Goal: Task Accomplishment & Management: Complete application form

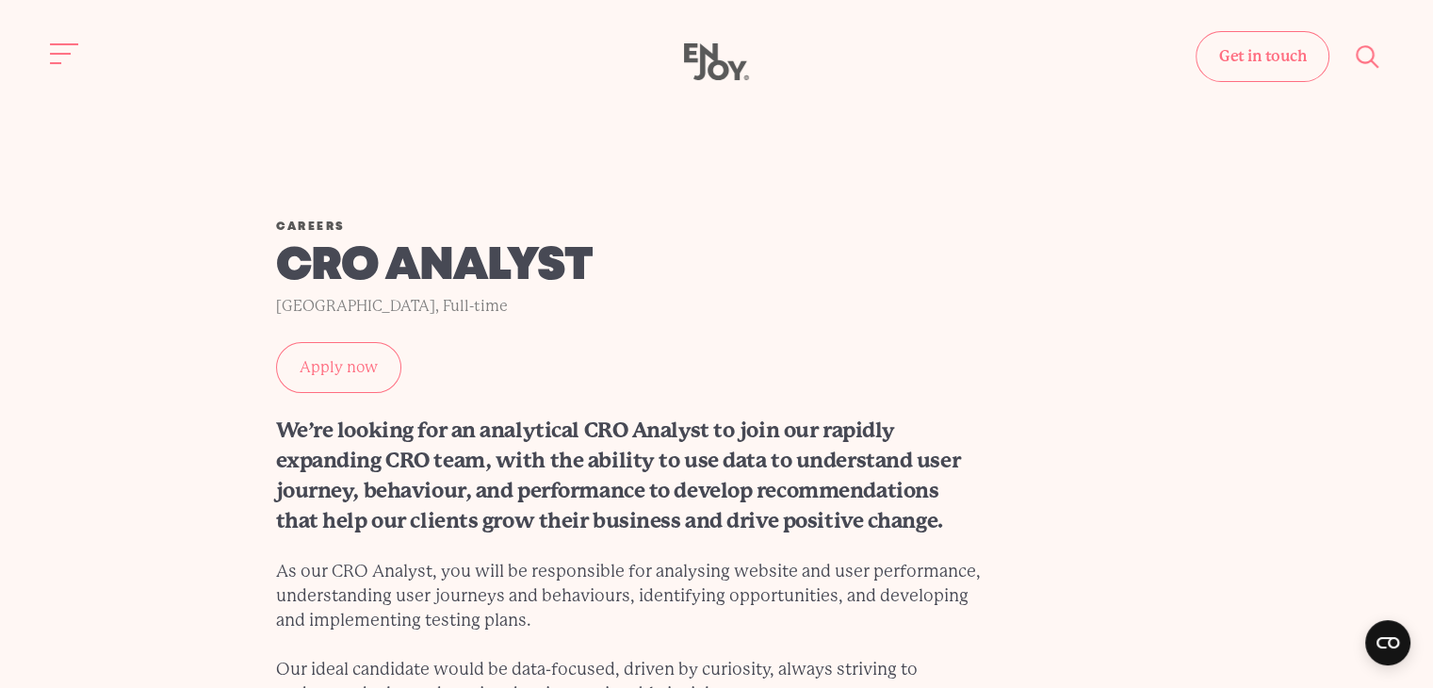
click at [340, 377] on link "Apply now" at bounding box center [338, 367] width 125 height 51
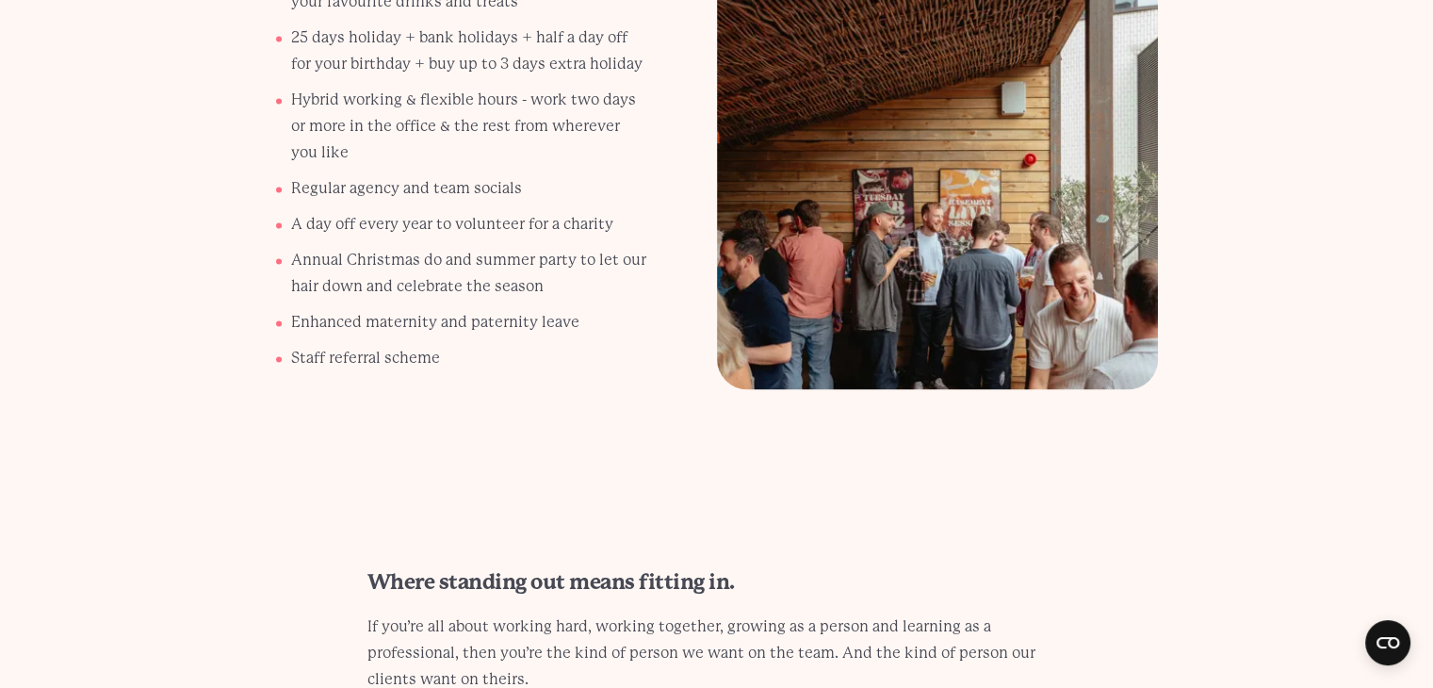
scroll to position [3670, 0]
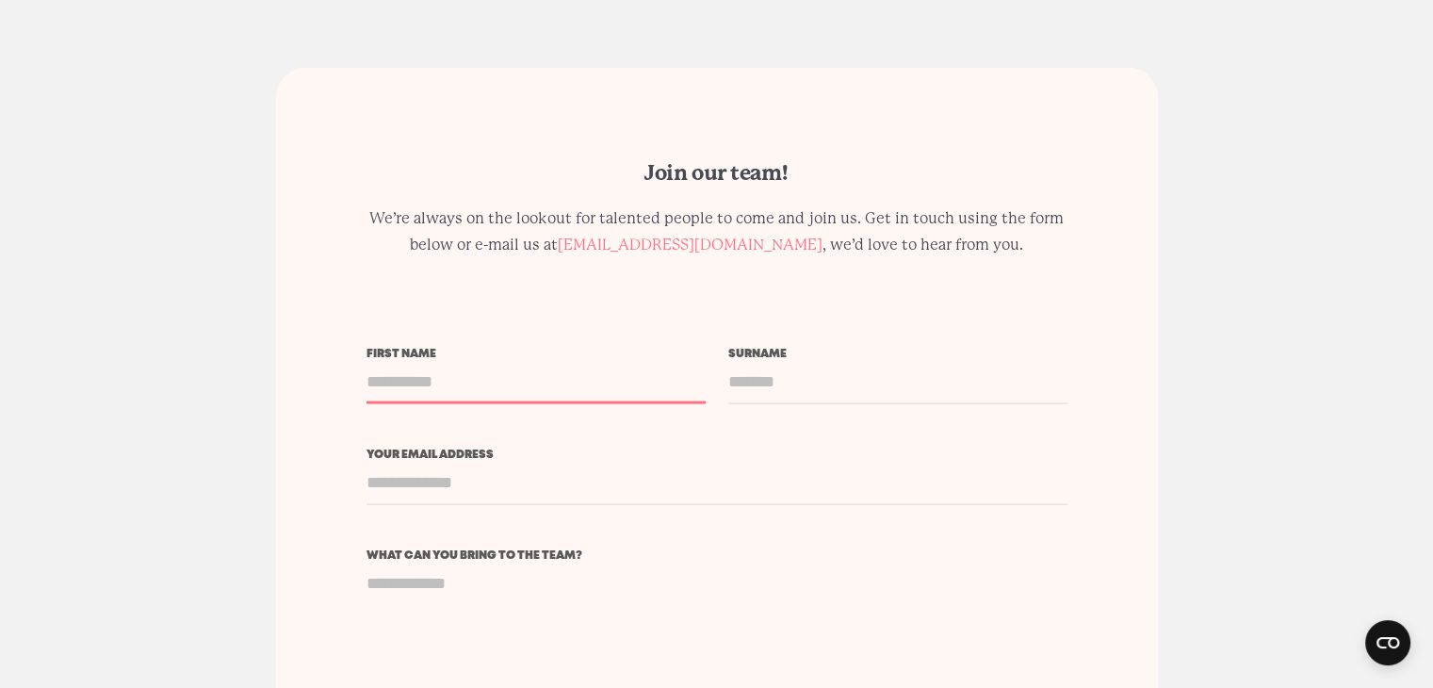
click at [415, 393] on input "First name" at bounding box center [535, 382] width 339 height 44
type input "**********"
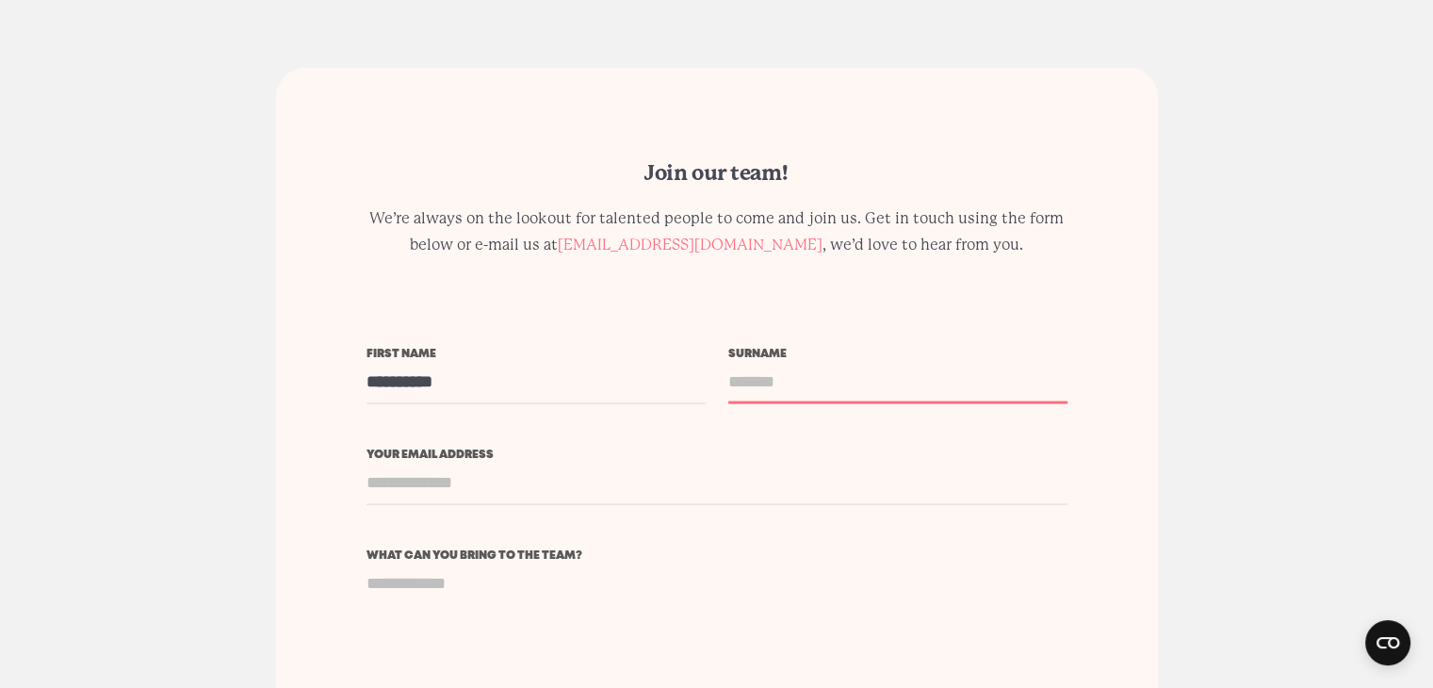
type input "*****"
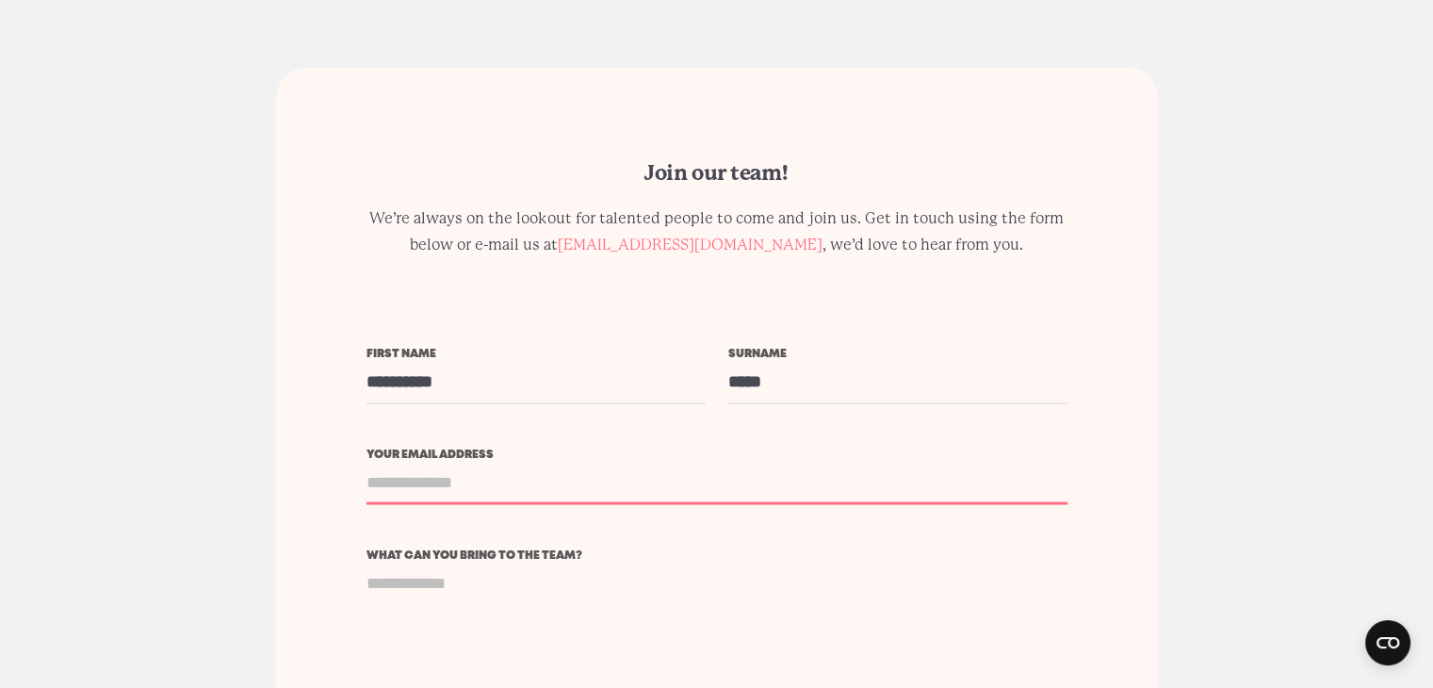
type input "**********"
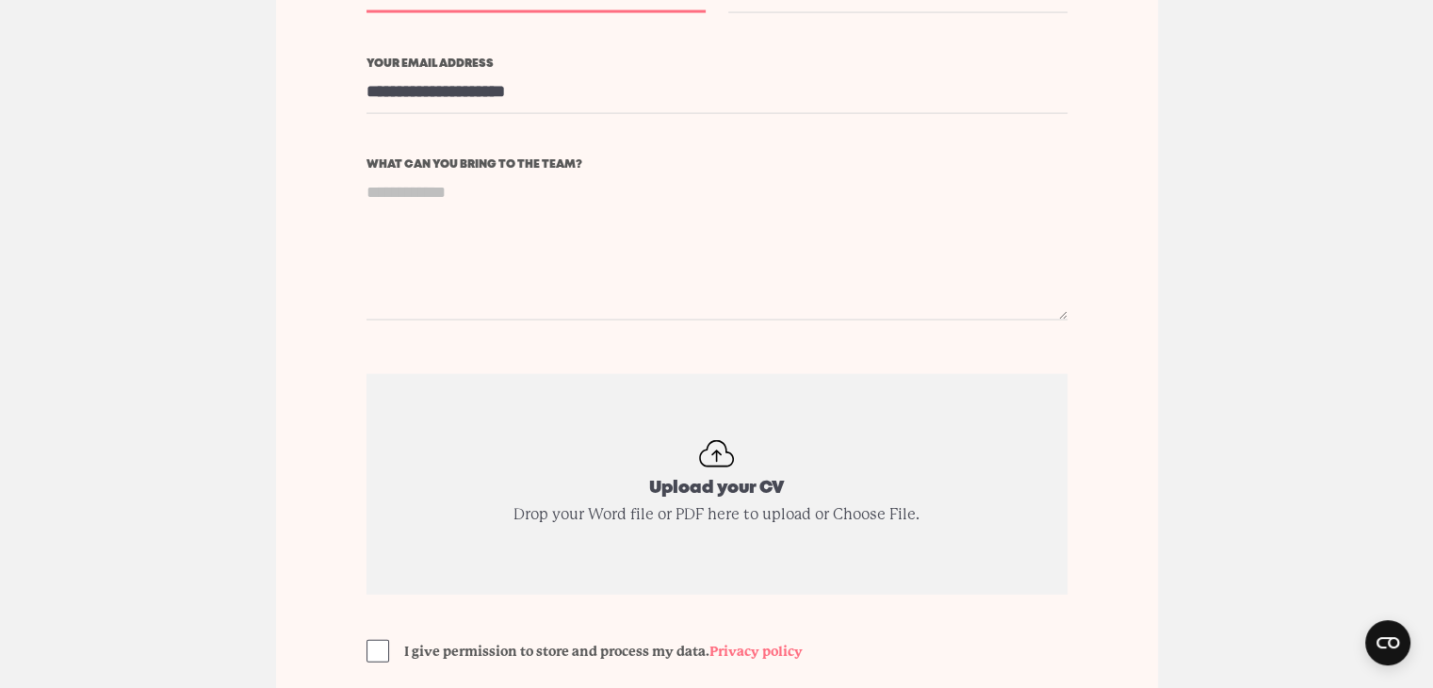
scroll to position [4062, 0]
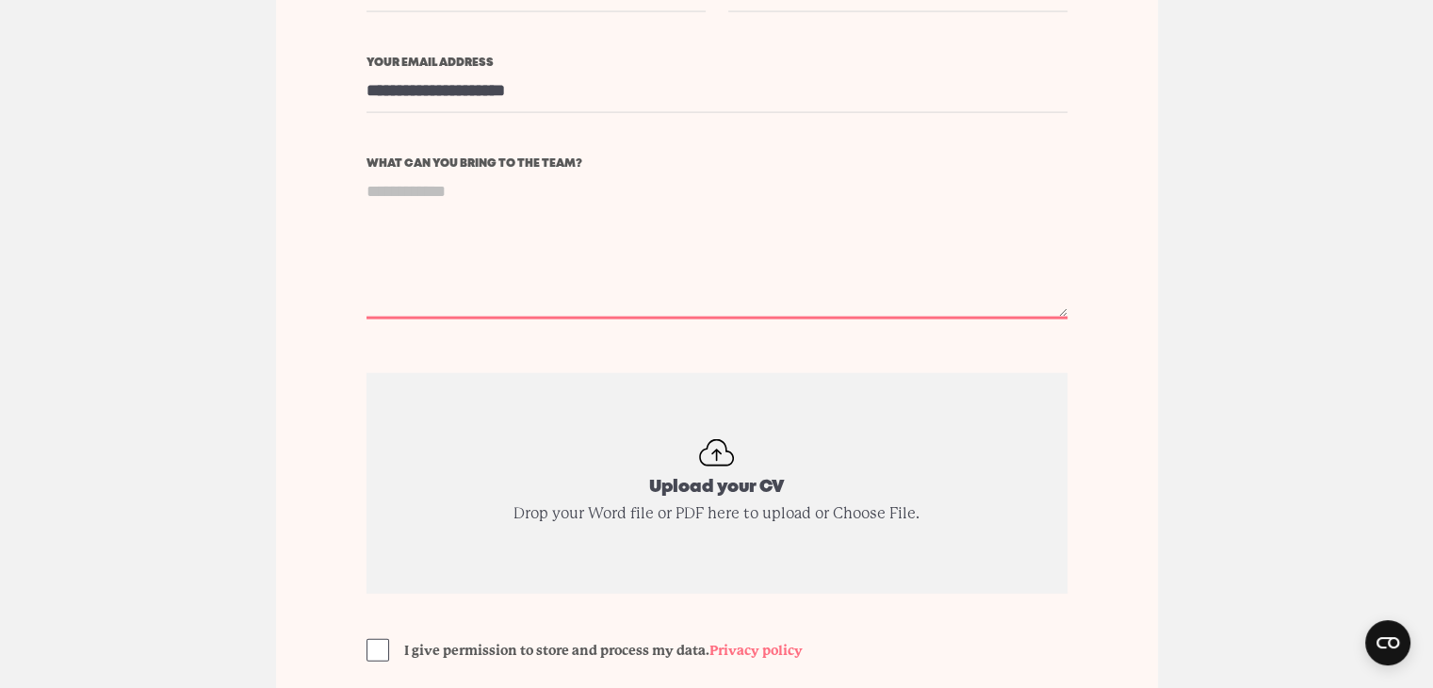
click at [535, 199] on textarea "What can you bring to the team?" at bounding box center [716, 245] width 701 height 150
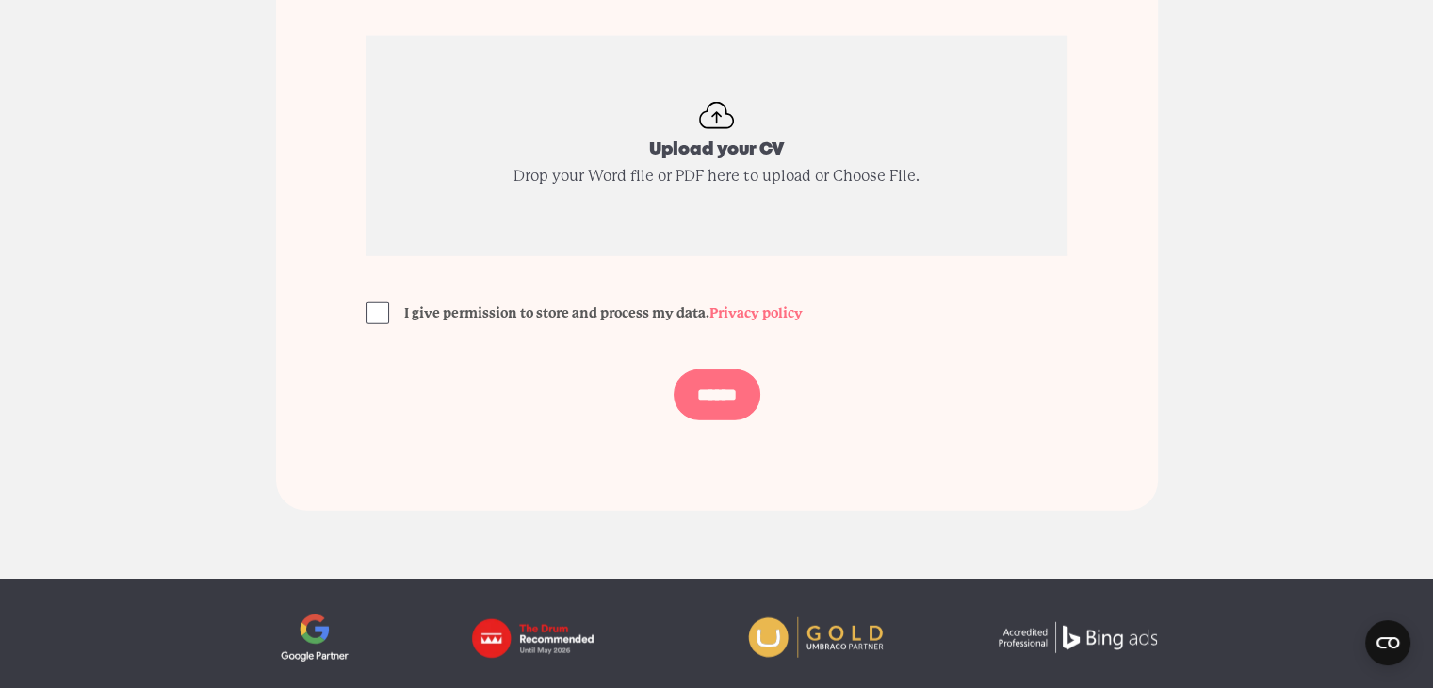
scroll to position [4400, 0]
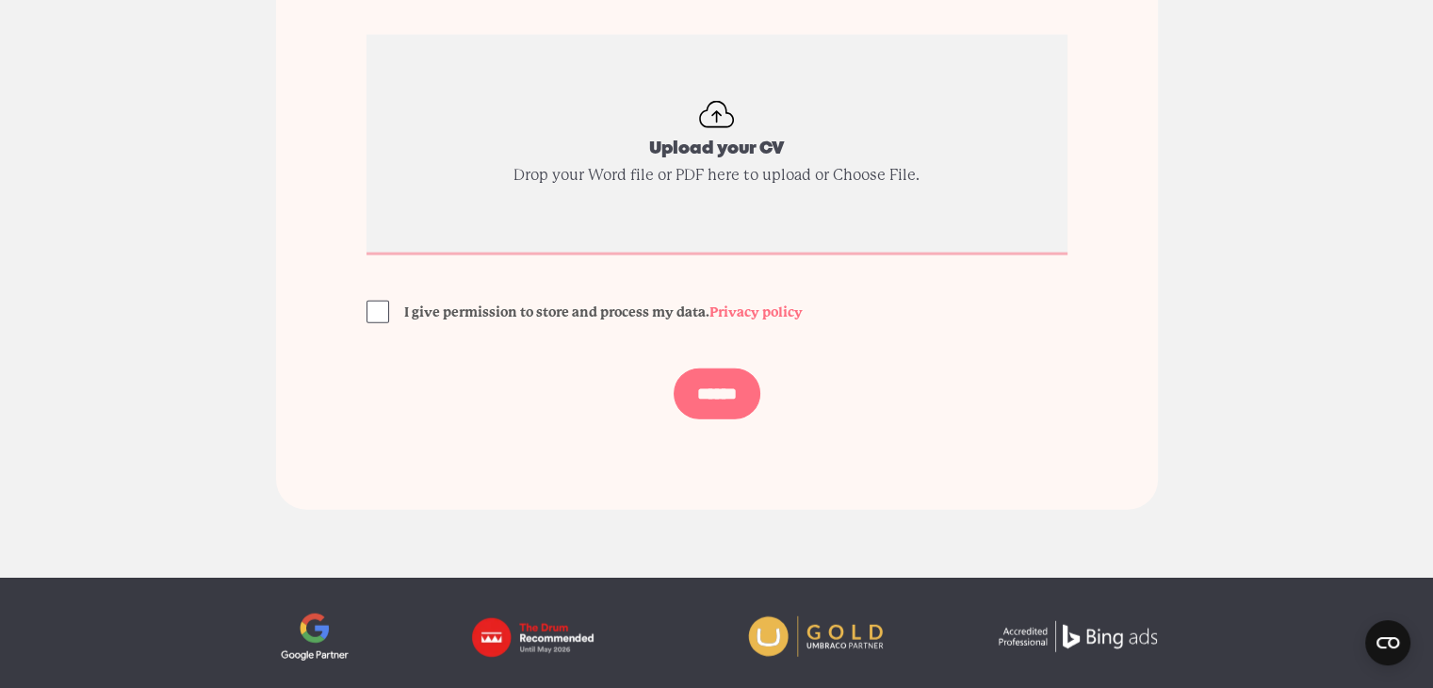
click at [730, 89] on input "Upload your CV" at bounding box center [716, 145] width 701 height 220
type input "**********"
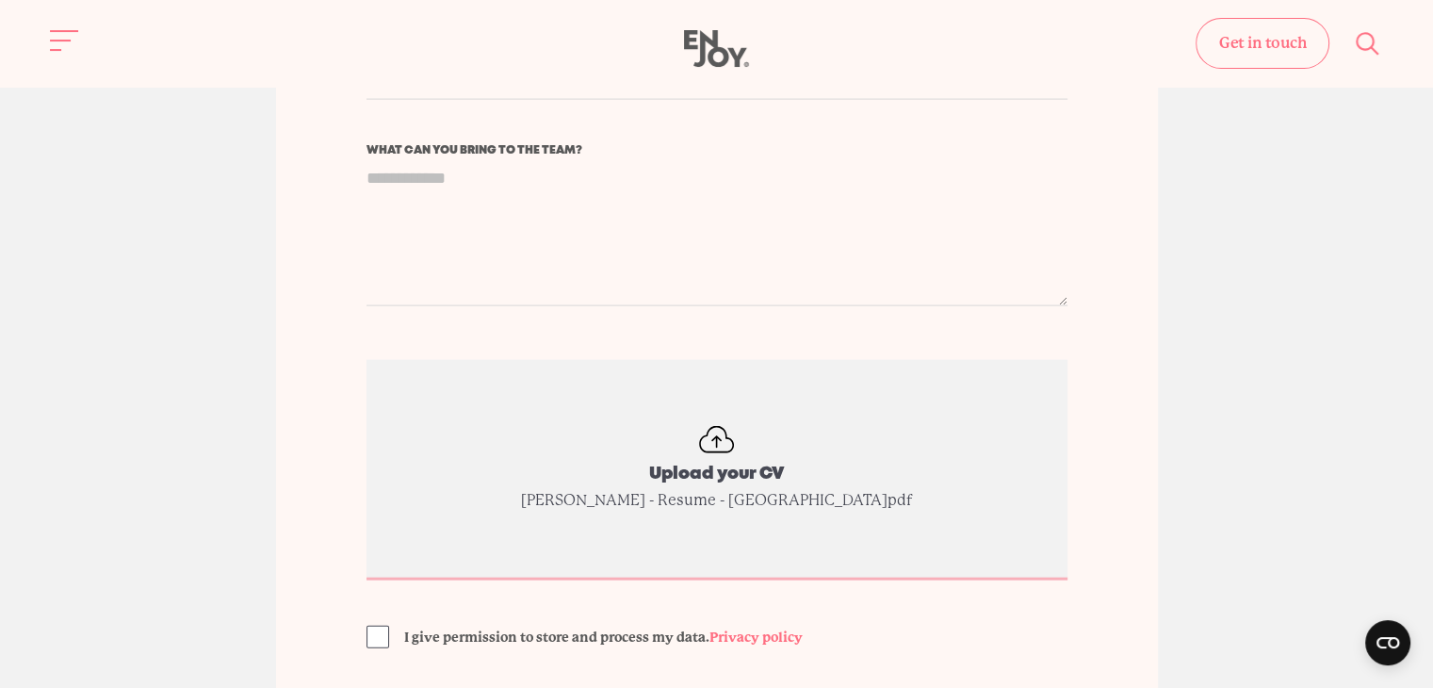
scroll to position [4070, 0]
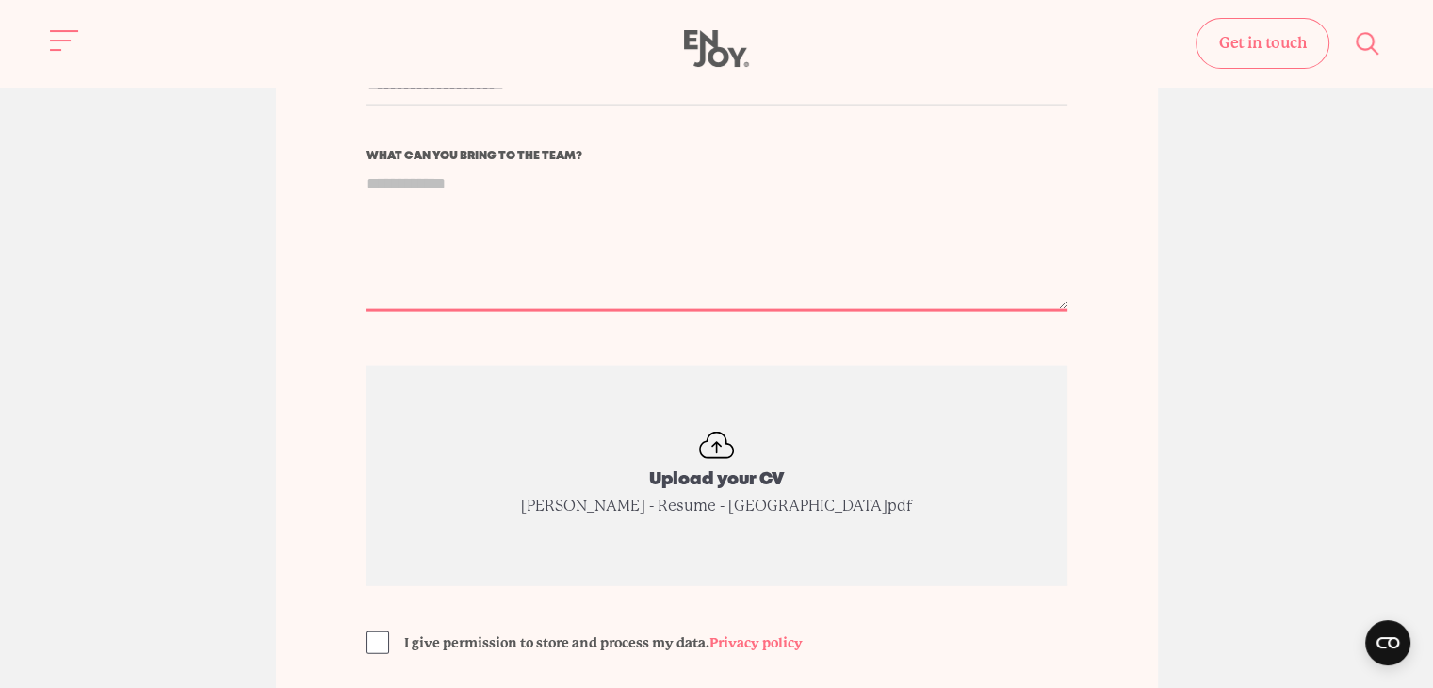
click at [619, 204] on textarea "What can you bring to the team?" at bounding box center [716, 237] width 701 height 150
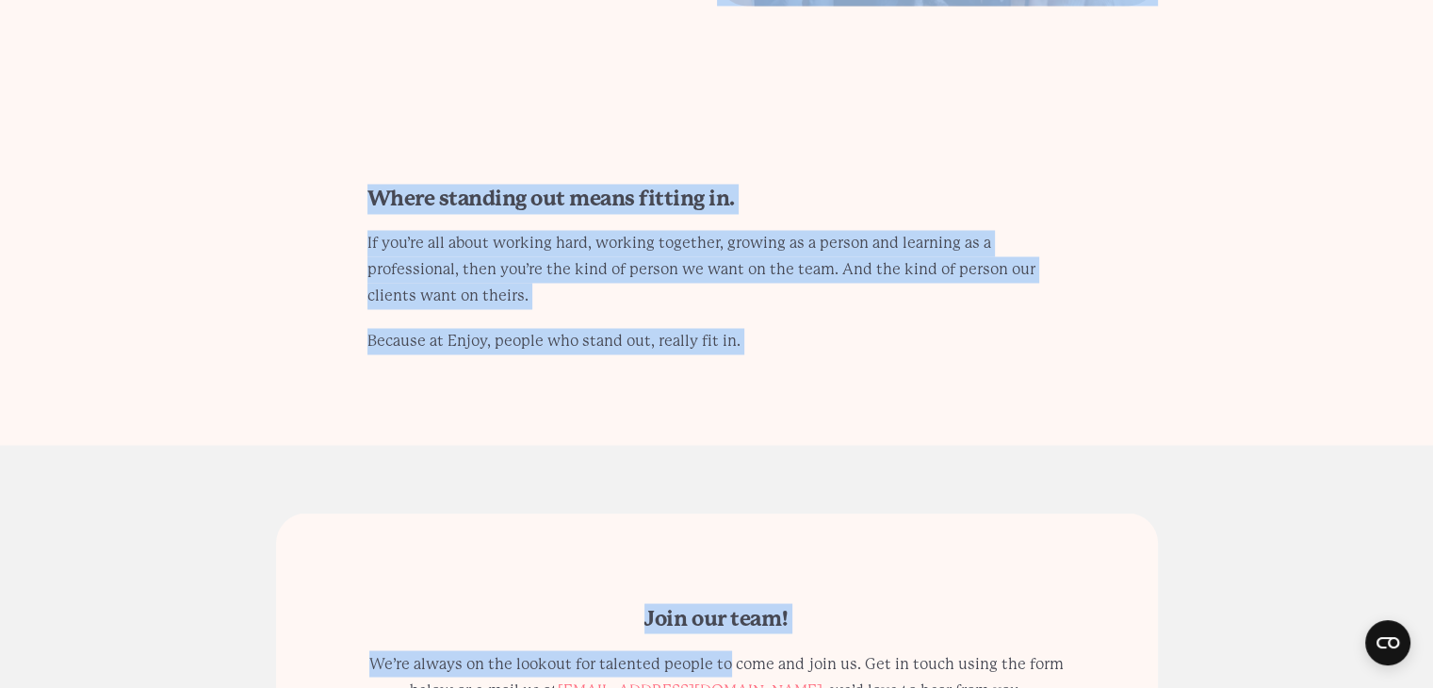
scroll to position [3595, 0]
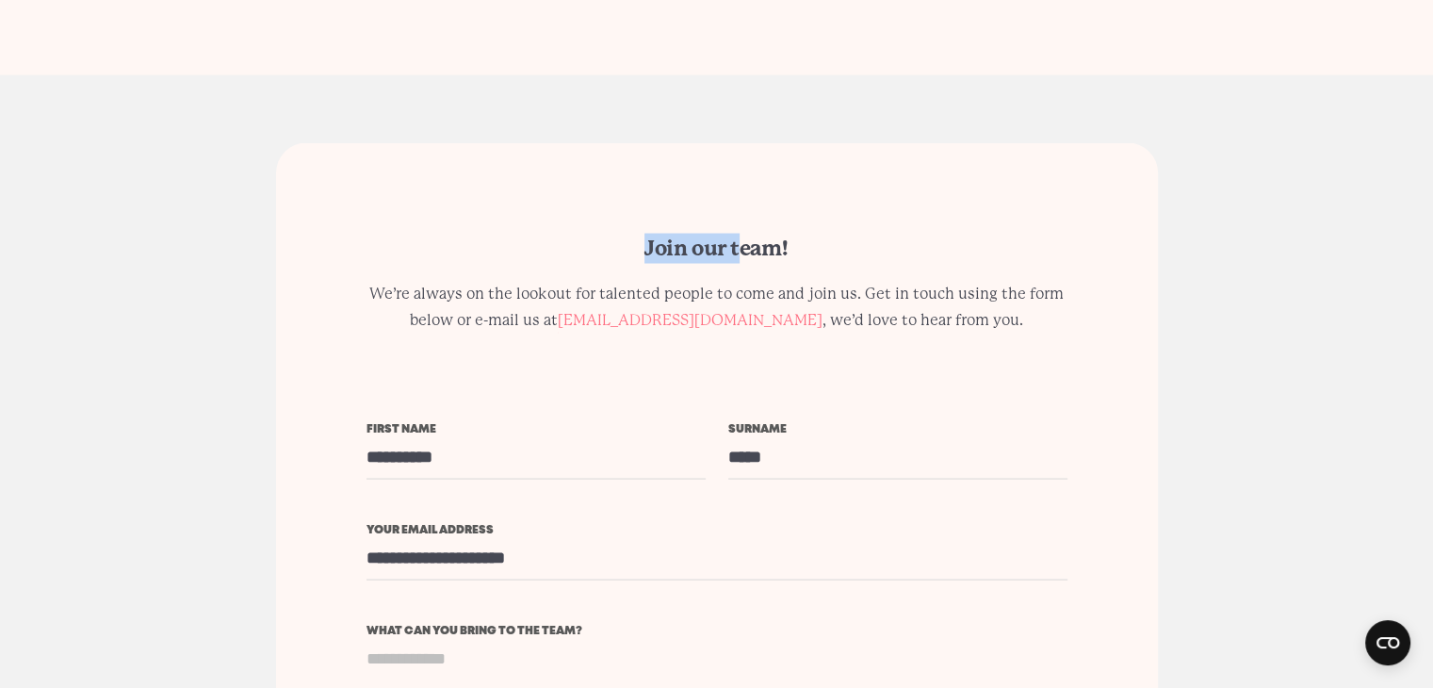
drag, startPoint x: 271, startPoint y: 261, endPoint x: 737, endPoint y: 19, distance: 524.6
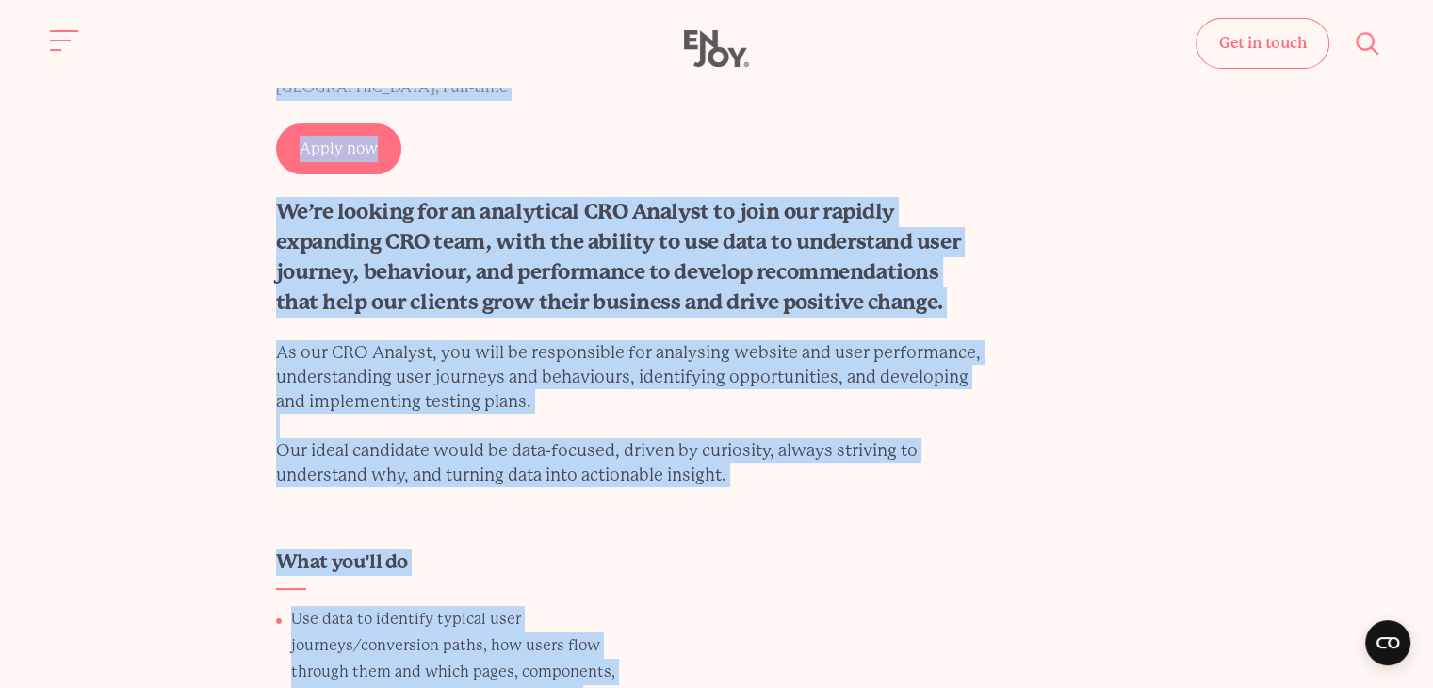
scroll to position [0, 0]
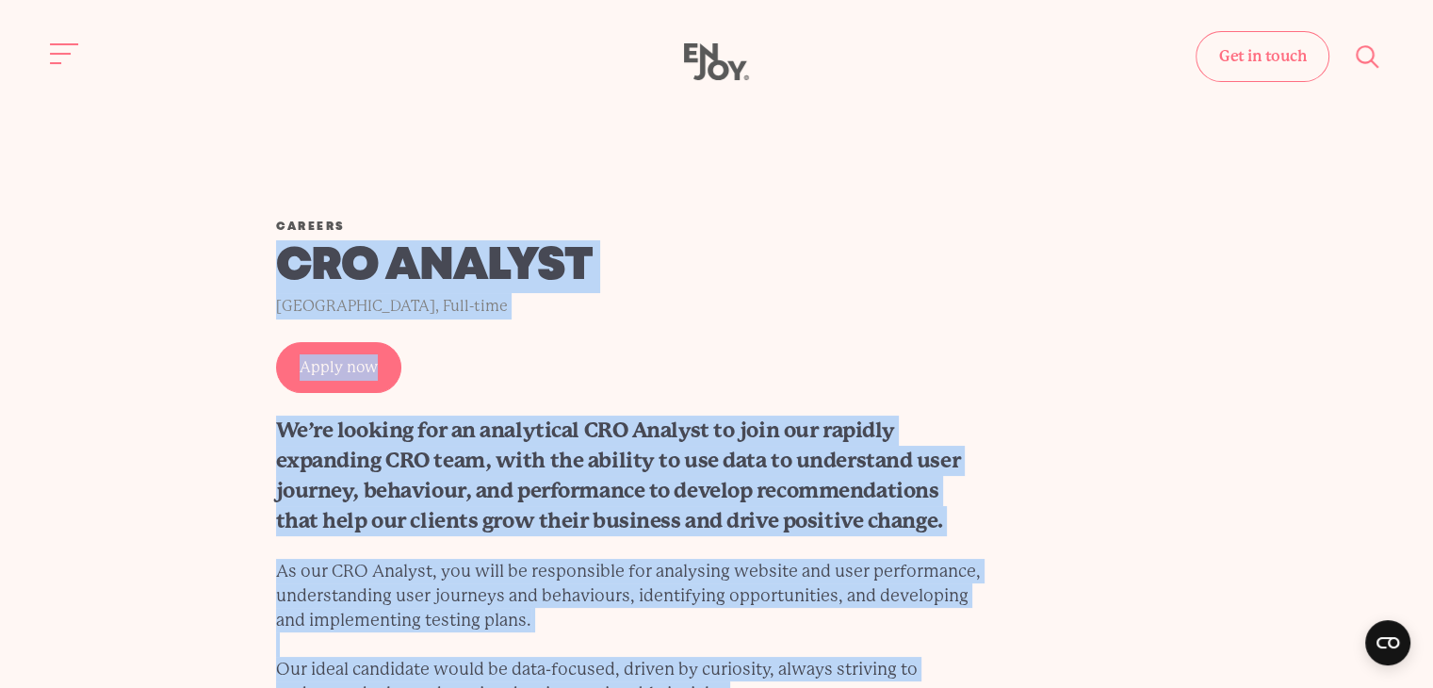
copy main "CRO Analyst Leeds, Full-time Apply now We’re looking for an analytical CRO Anal…"
click at [667, 344] on div "Careers CRO Analyst Leeds, Full-time Apply now We’re looking for an analytical …" at bounding box center [717, 463] width 972 height 484
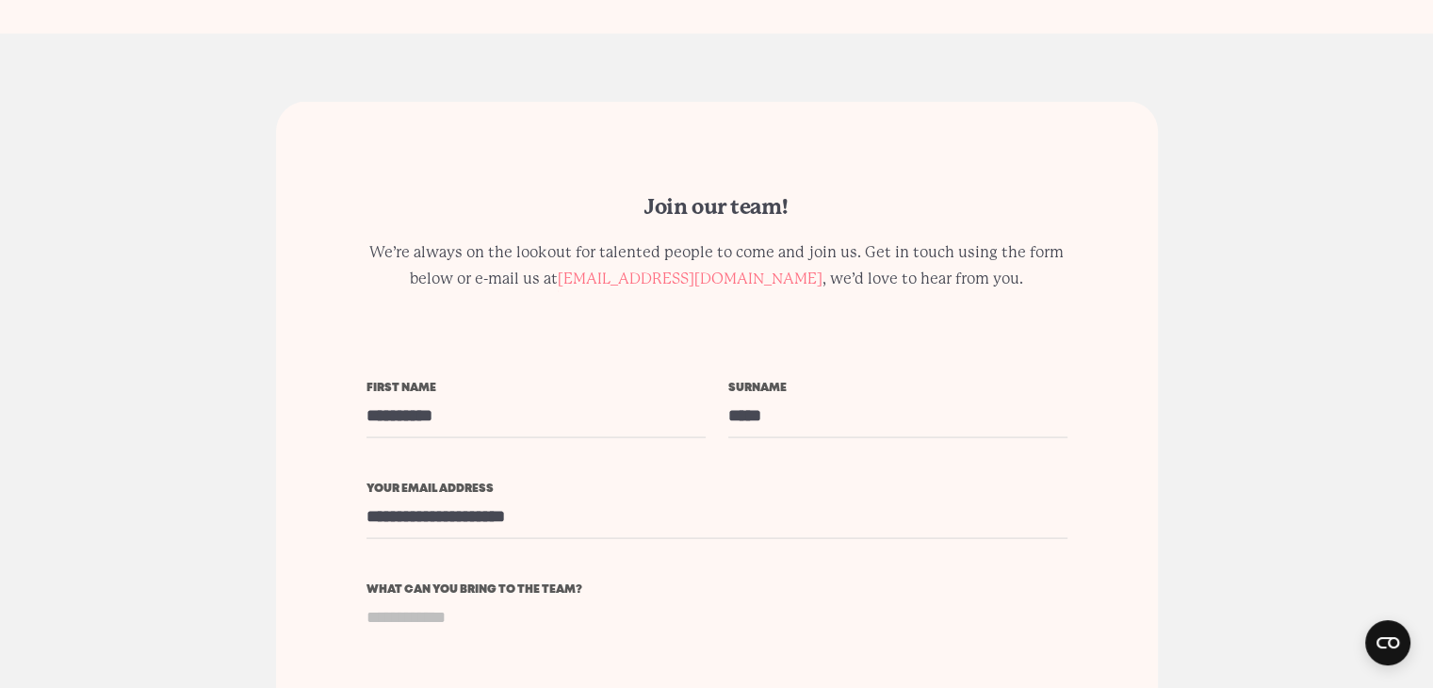
scroll to position [3960, 0]
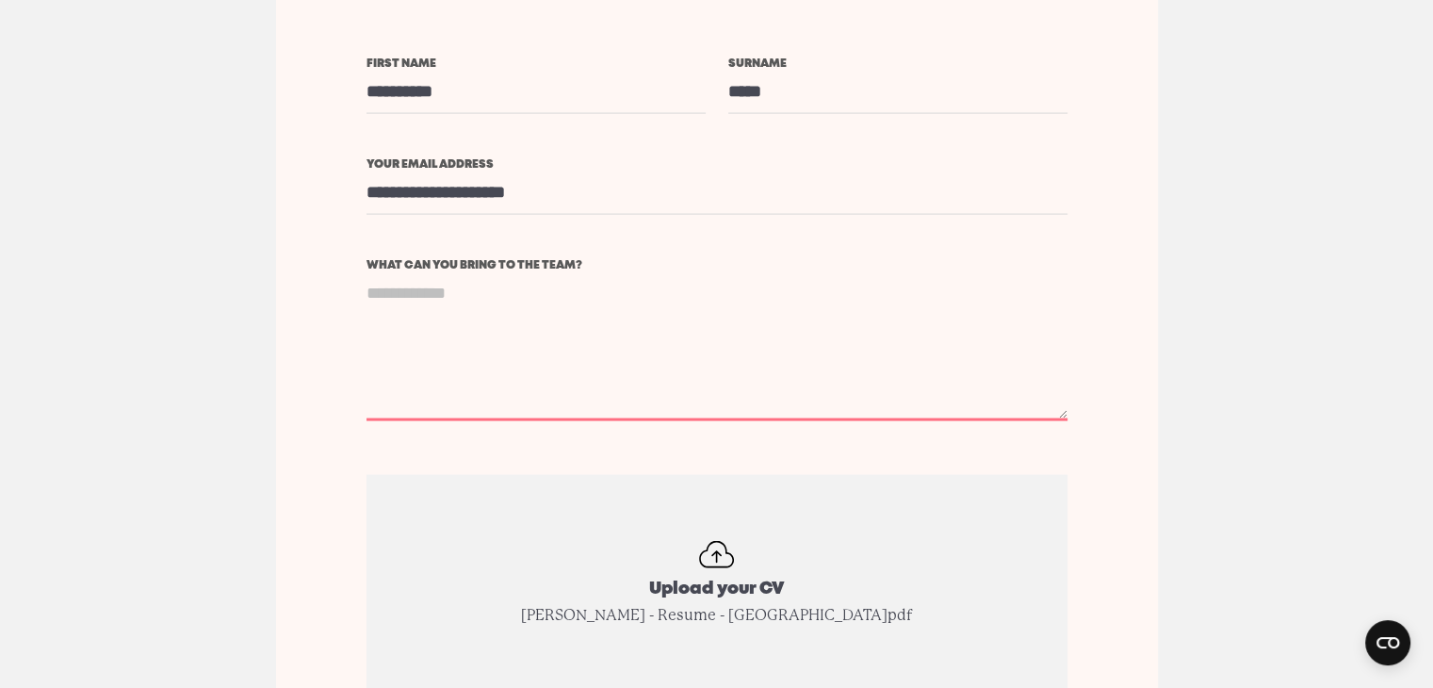
click at [667, 344] on textarea "What can you bring to the team?" at bounding box center [716, 346] width 701 height 150
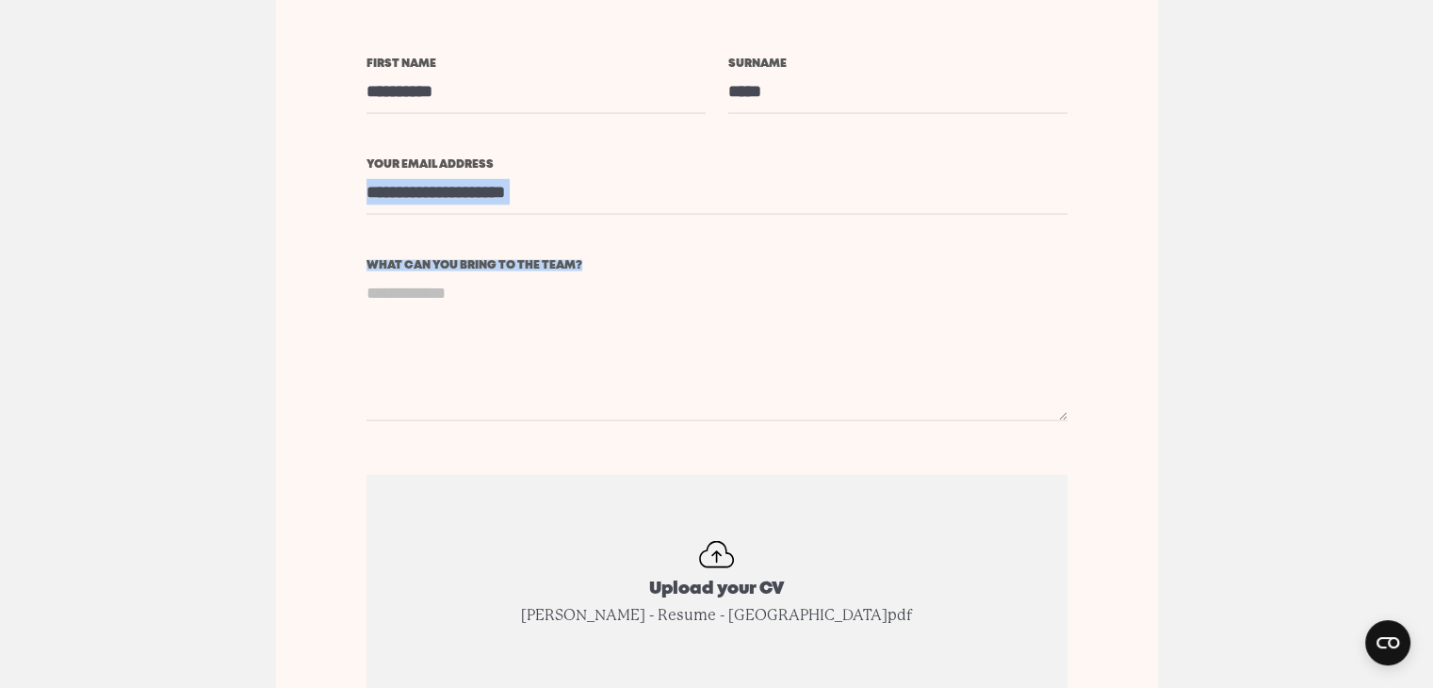
drag, startPoint x: 361, startPoint y: 248, endPoint x: 577, endPoint y: 291, distance: 220.0
click at [577, 291] on div "**********" at bounding box center [717, 364] width 882 height 1172
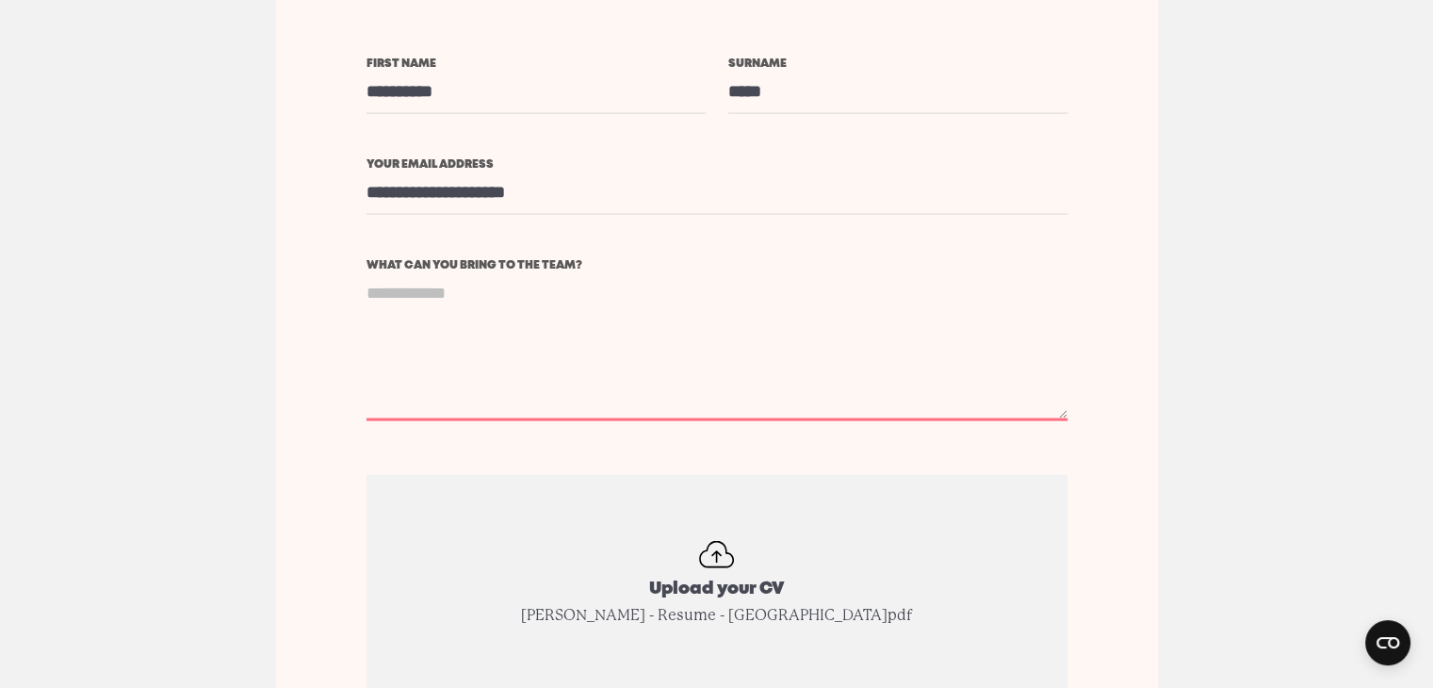
click at [577, 291] on textarea "What can you bring to the team?" at bounding box center [716, 346] width 701 height 150
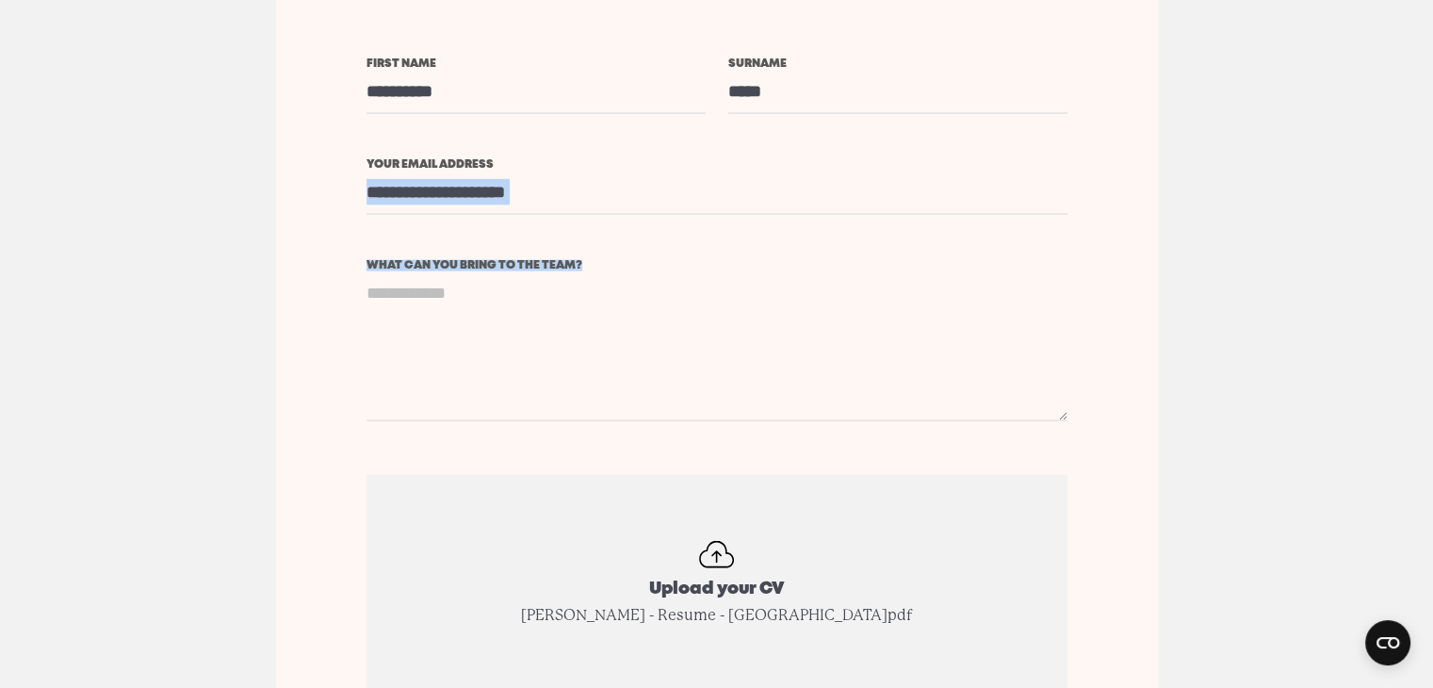
drag, startPoint x: 354, startPoint y: 257, endPoint x: 602, endPoint y: 270, distance: 248.1
click at [602, 270] on div "**********" at bounding box center [717, 364] width 882 height 1172
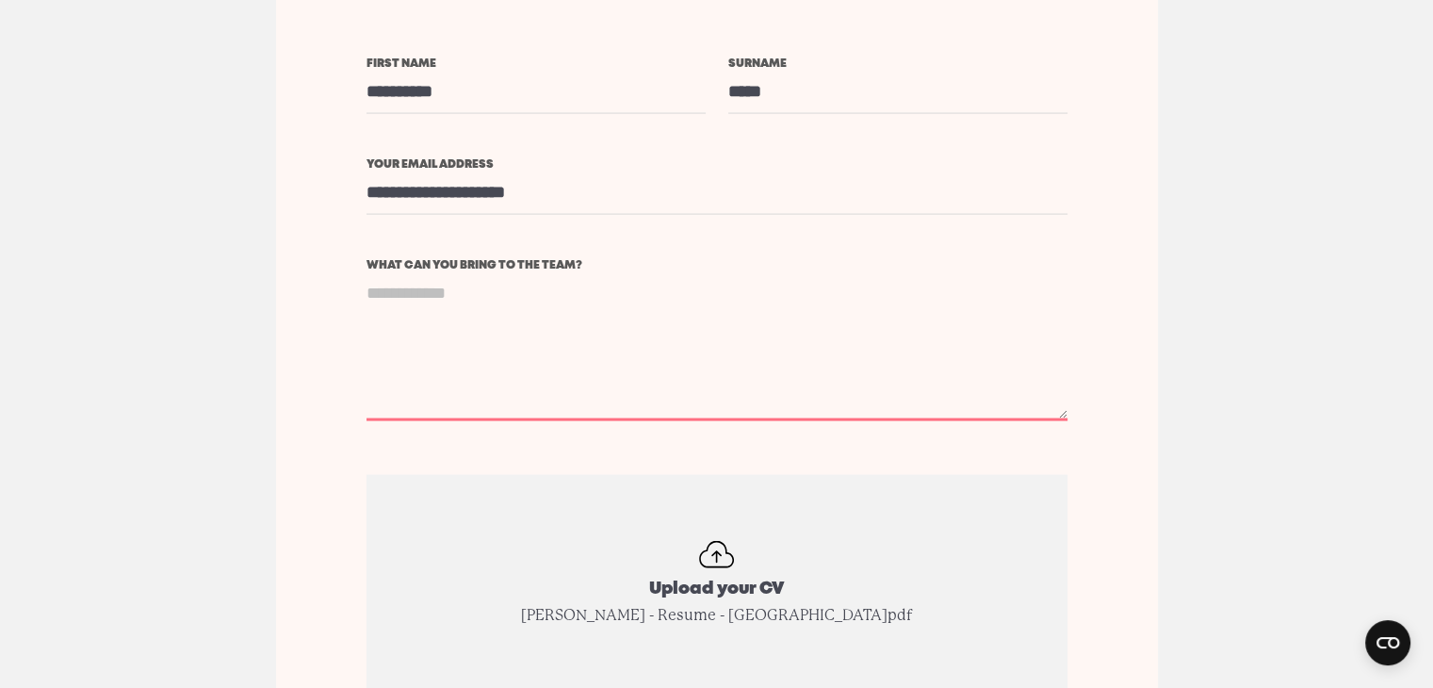
click at [602, 271] on textarea "What can you bring to the team?" at bounding box center [716, 346] width 701 height 150
drag, startPoint x: 602, startPoint y: 270, endPoint x: 582, endPoint y: 267, distance: 20.1
click at [582, 267] on div "What can you bring to the team?" at bounding box center [716, 367] width 701 height 215
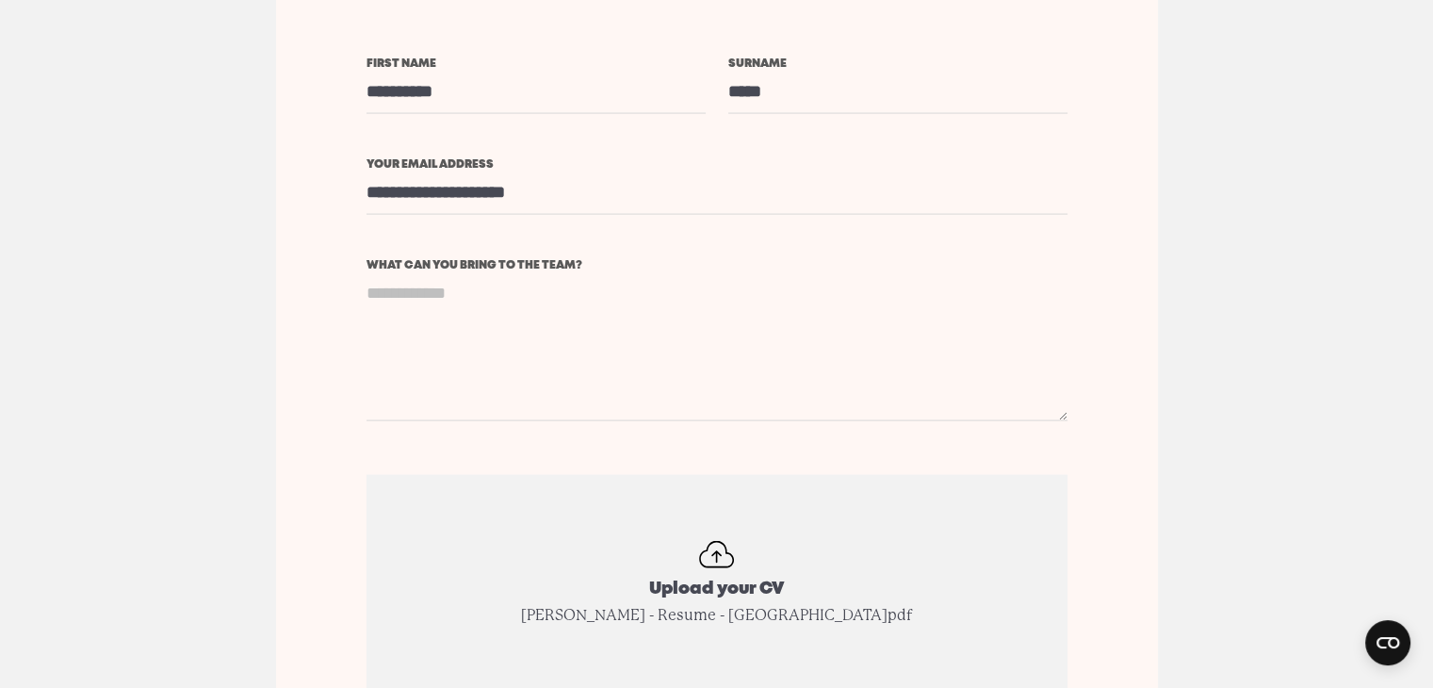
drag, startPoint x: 582, startPoint y: 267, endPoint x: 358, endPoint y: 261, distance: 224.3
click at [358, 261] on div "**********" at bounding box center [717, 364] width 882 height 1172
copy label "What can you bring to the team?"
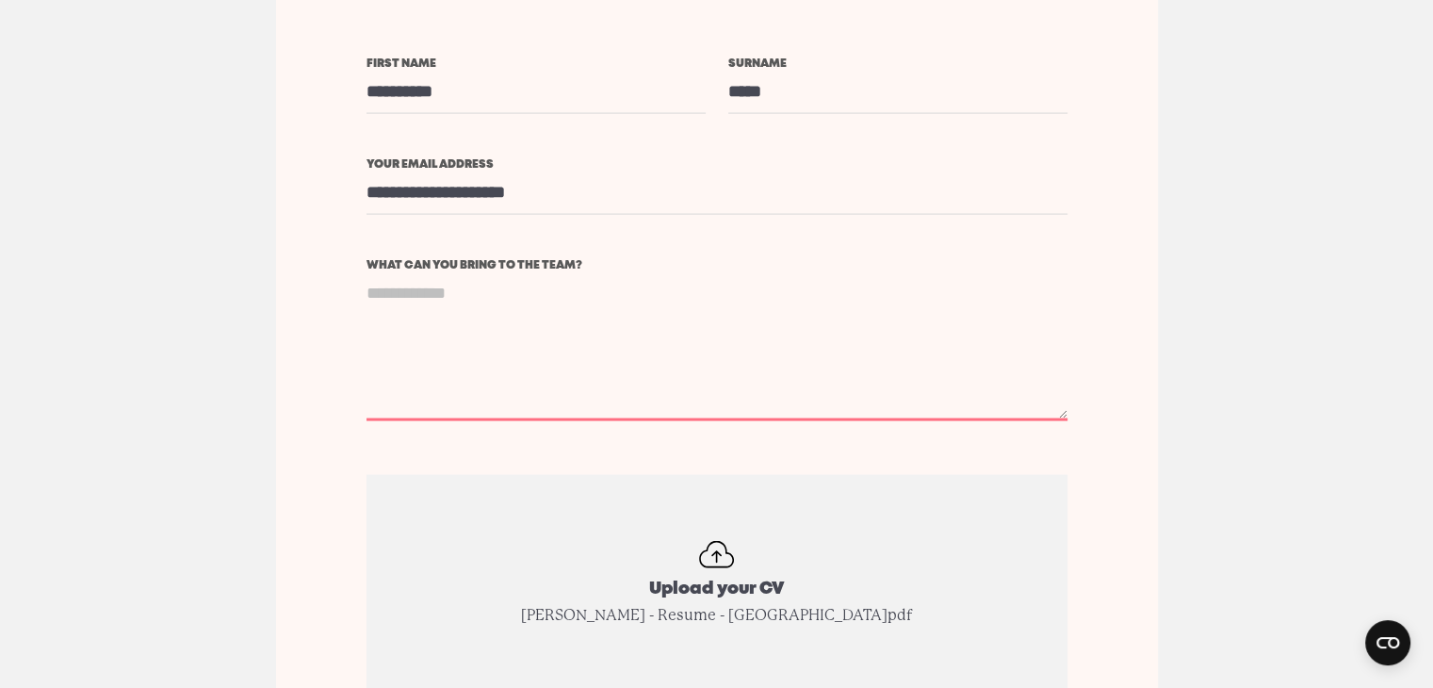
click at [514, 346] on textarea "What can you bring to the team?" at bounding box center [716, 346] width 701 height 150
paste textarea "**********"
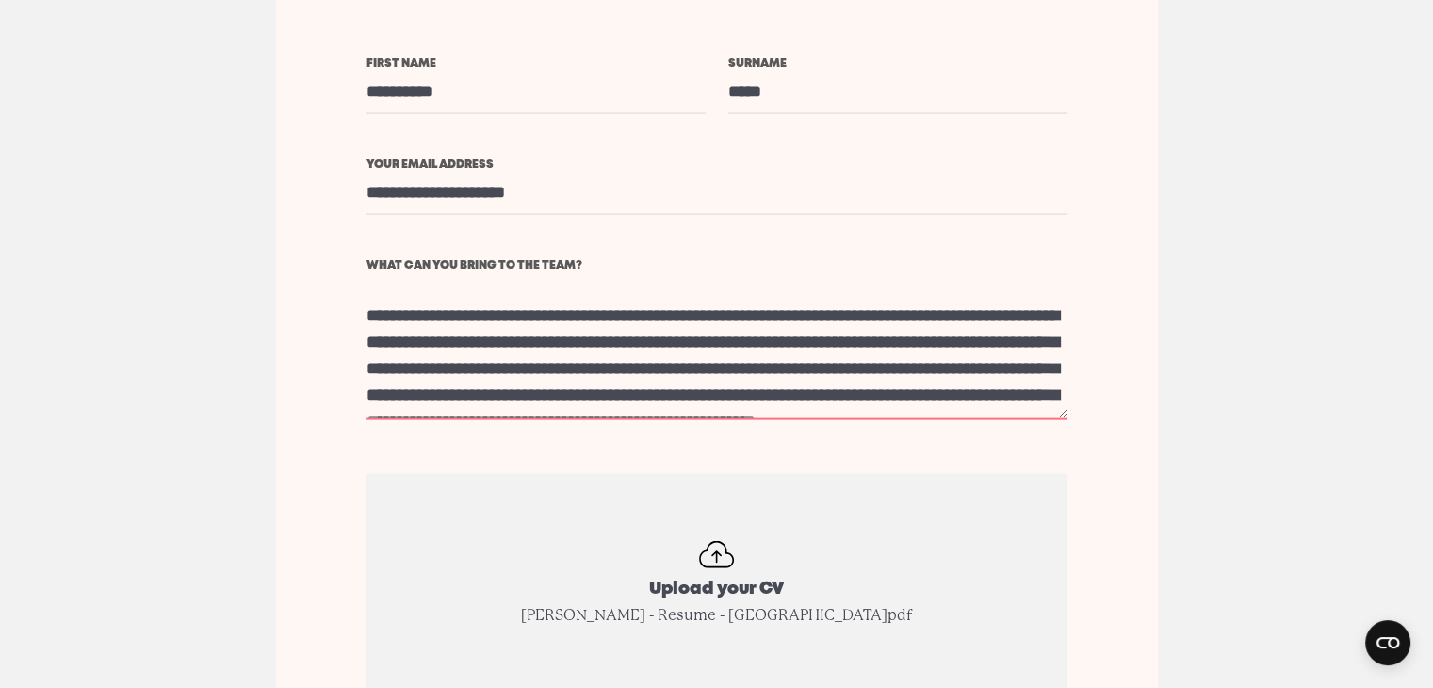
scroll to position [115, 0]
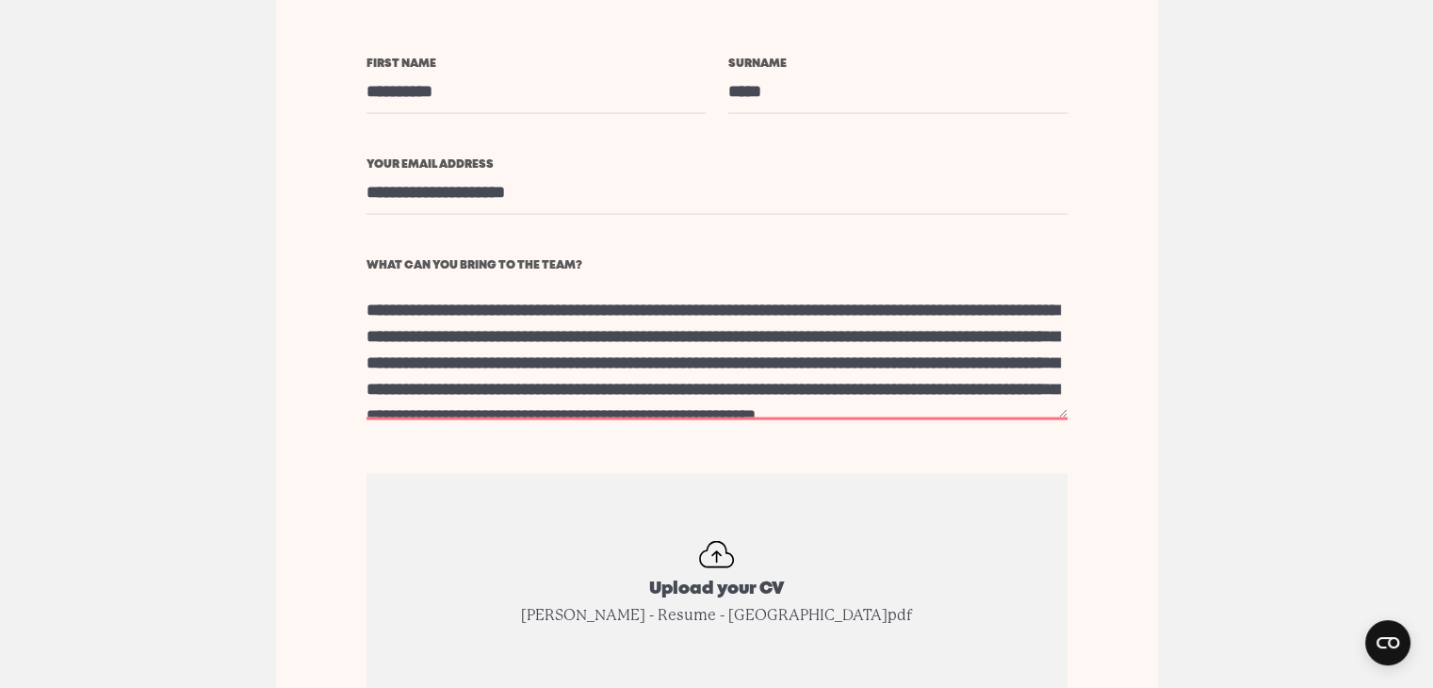
drag, startPoint x: 415, startPoint y: 366, endPoint x: 522, endPoint y: 366, distance: 107.4
click at [522, 366] on textarea "What can you bring to the team?" at bounding box center [716, 345] width 701 height 149
click at [504, 366] on textarea "What can you bring to the team?" at bounding box center [716, 345] width 701 height 149
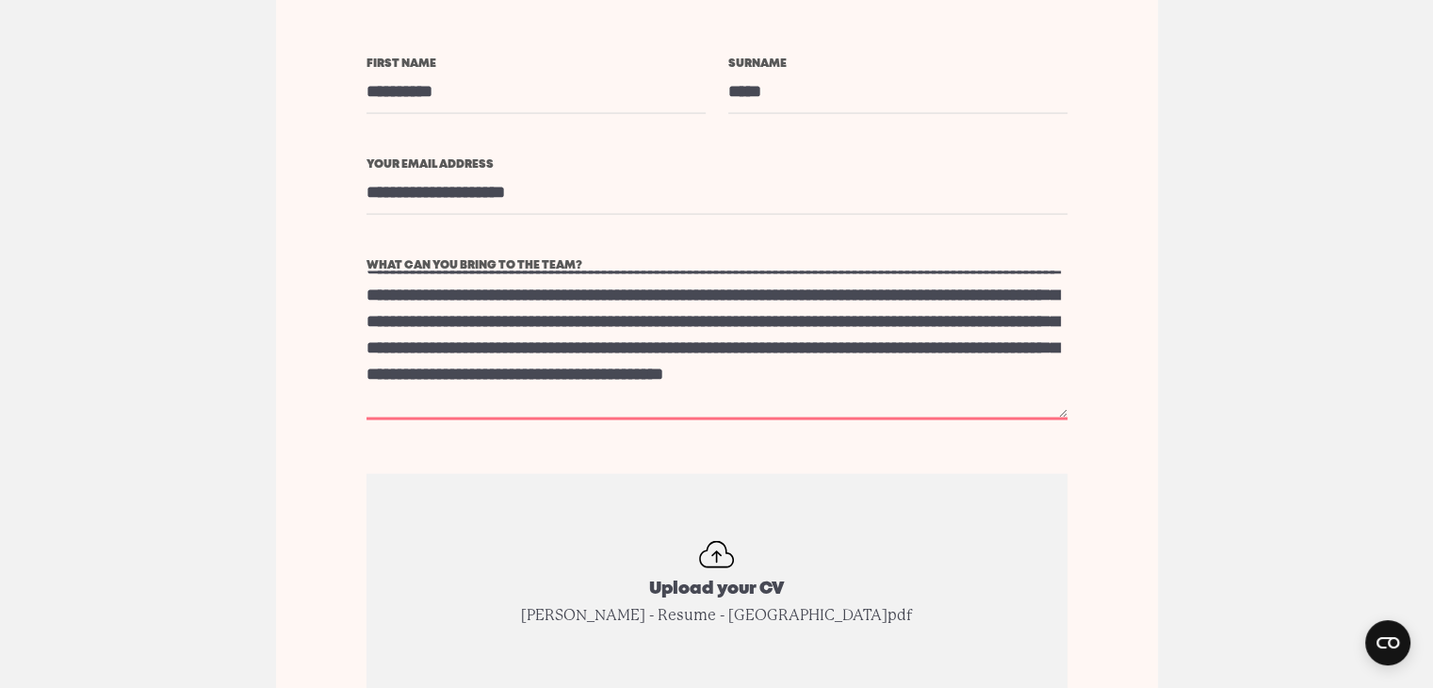
scroll to position [176, 0]
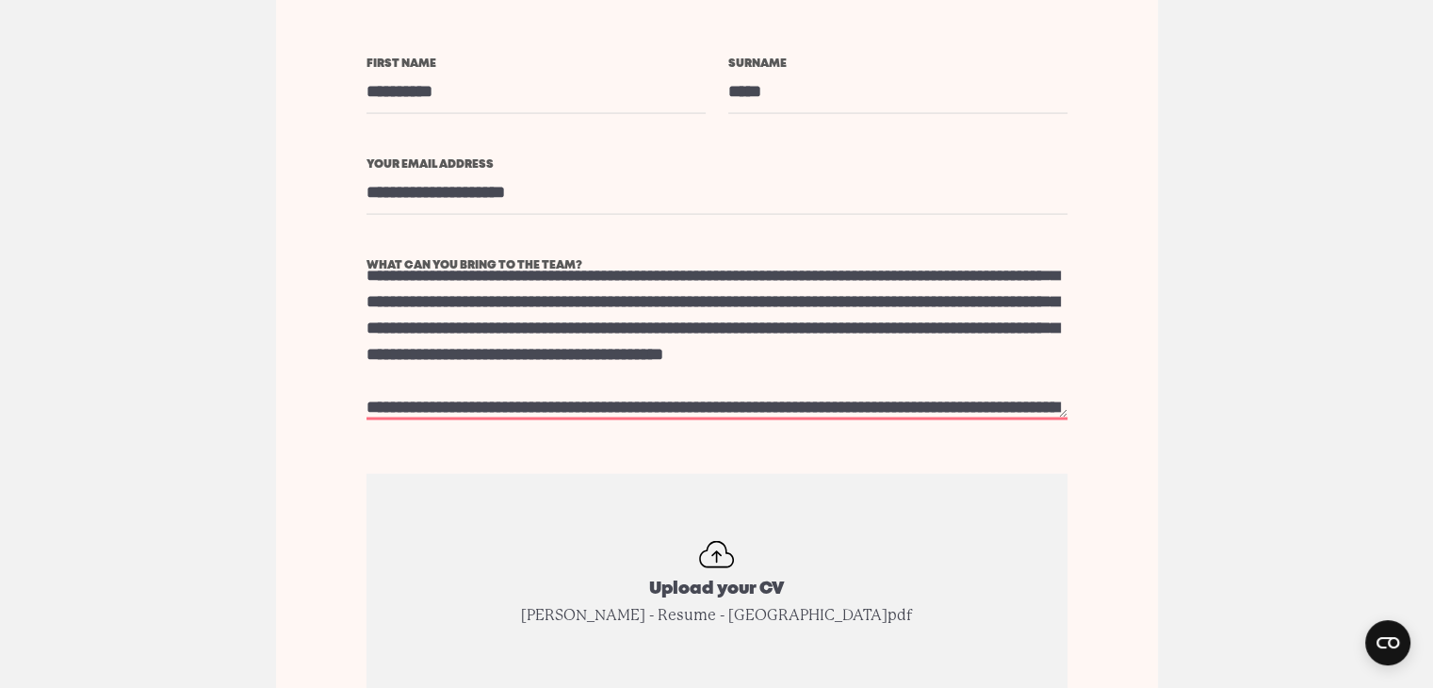
click at [773, 353] on textarea "What can you bring to the team?" at bounding box center [716, 345] width 701 height 149
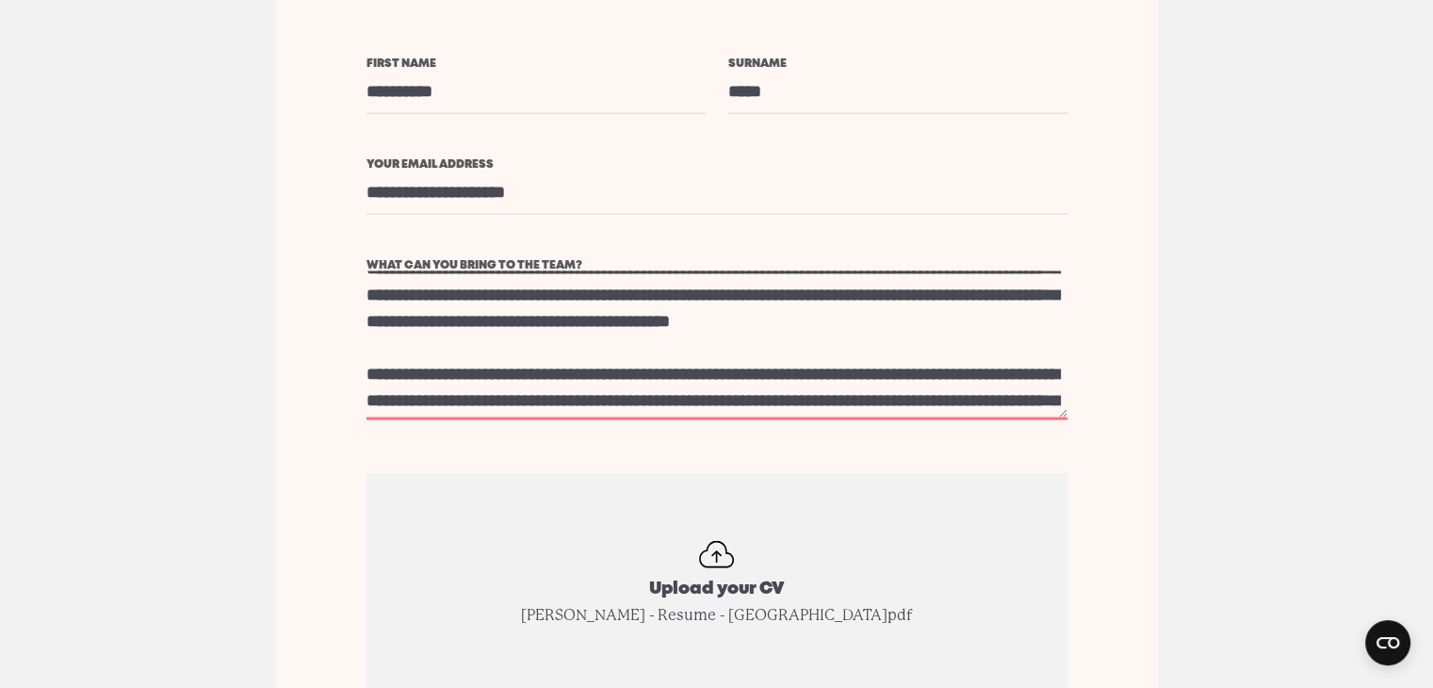
scroll to position [210, 0]
click at [681, 353] on textarea "What can you bring to the team?" at bounding box center [716, 345] width 701 height 149
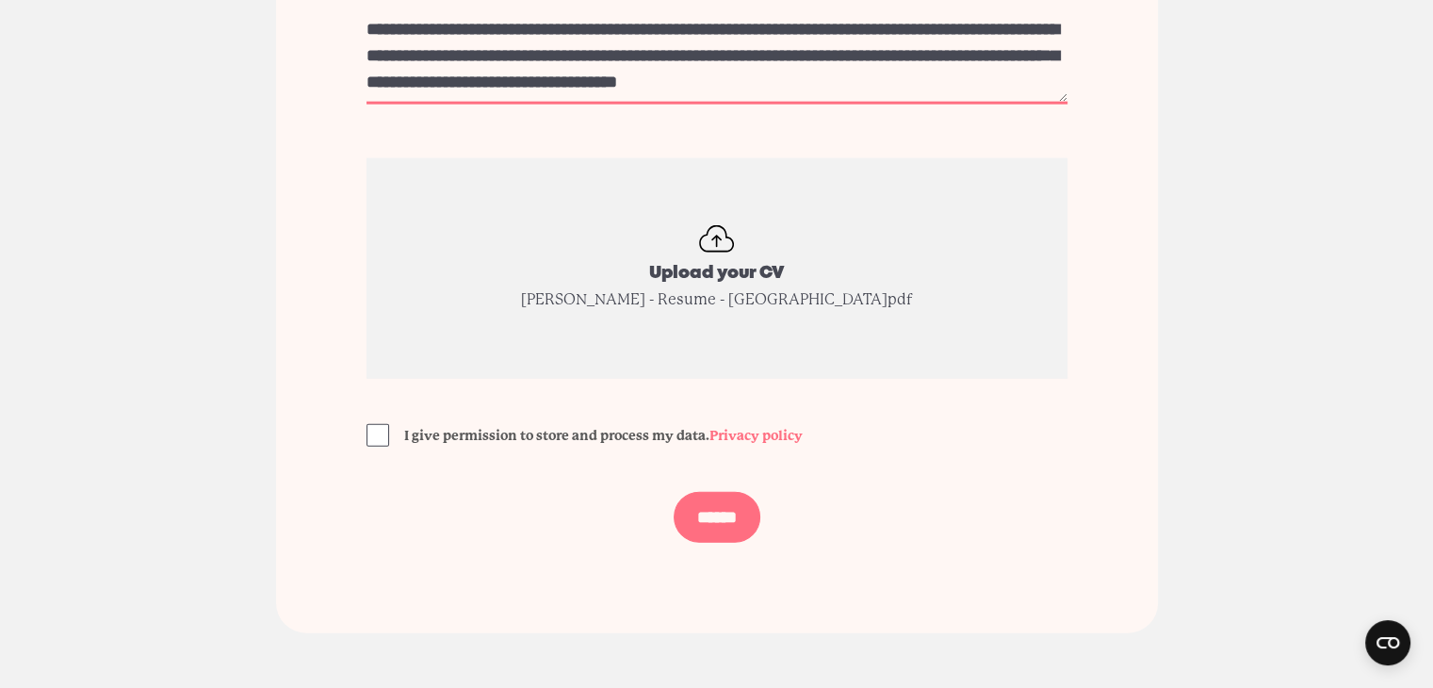
scroll to position [4277, 0]
type textarea "**********"
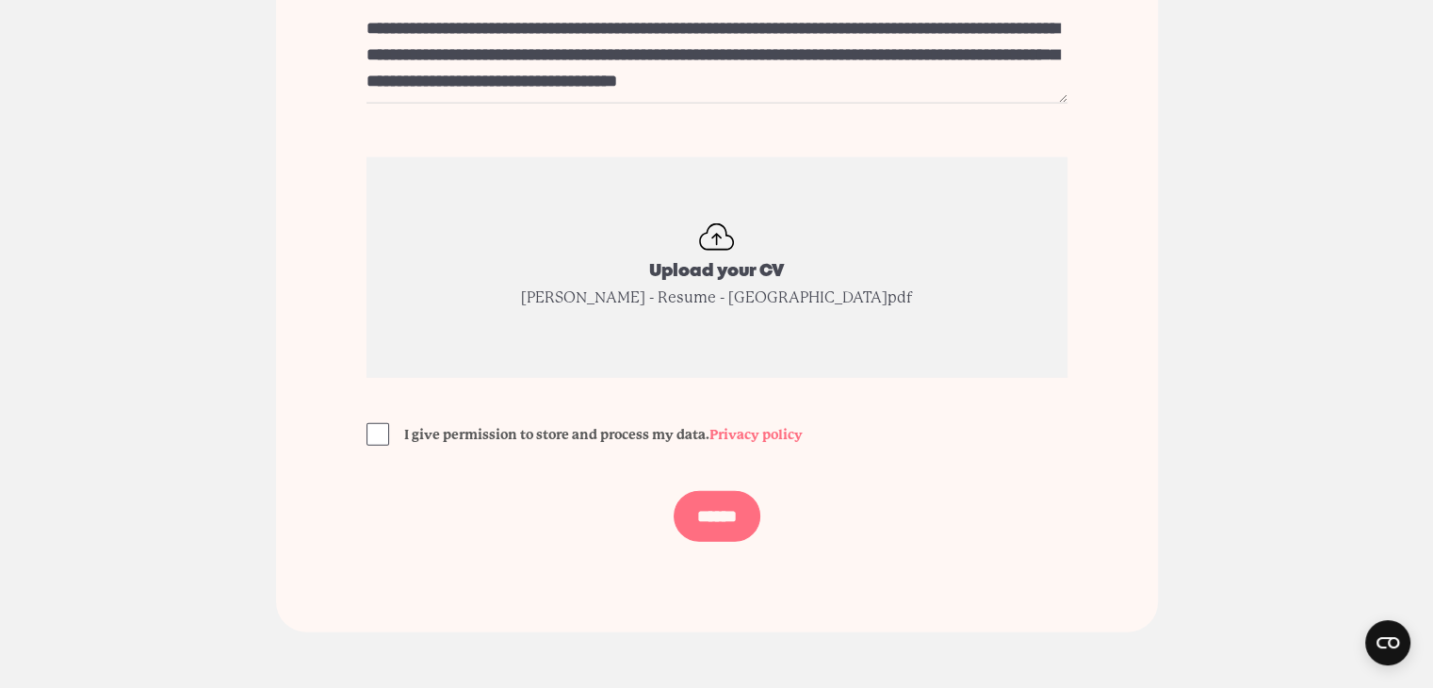
click at [380, 435] on span at bounding box center [377, 434] width 23 height 23
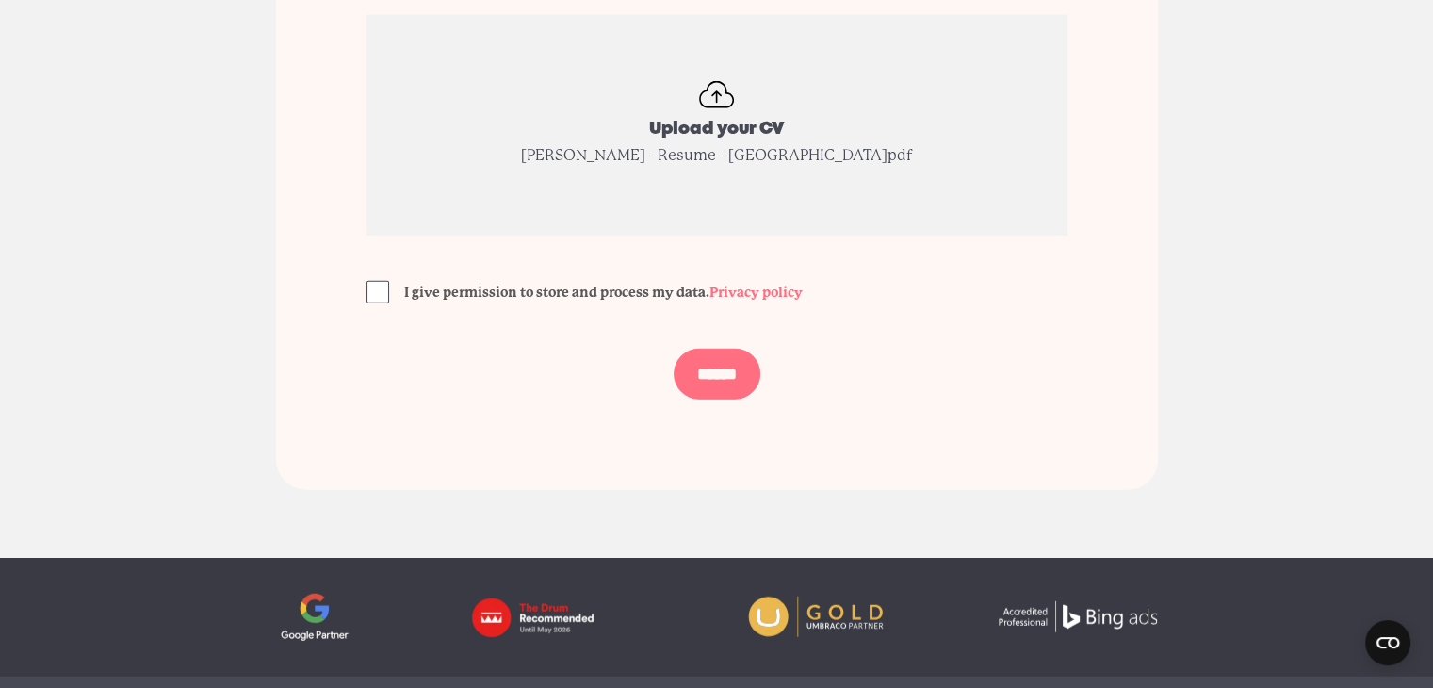
scroll to position [4426, 0]
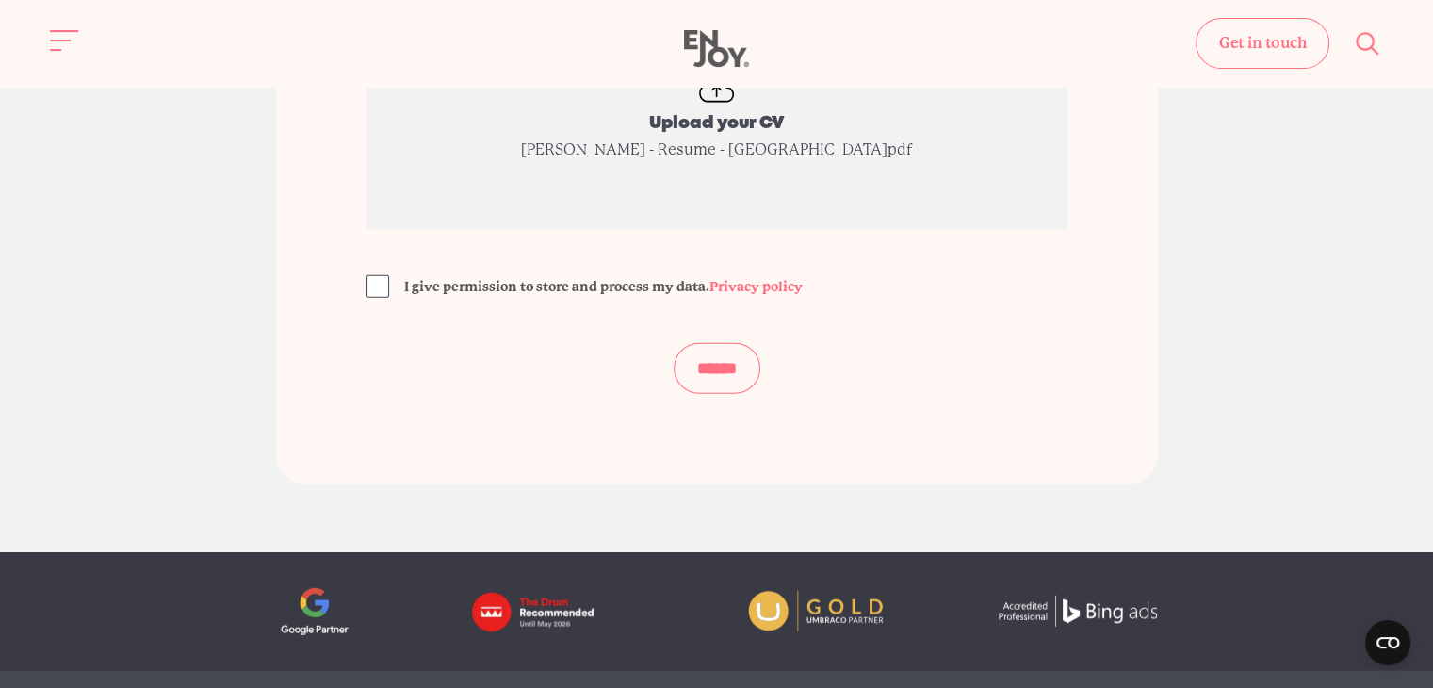
click at [712, 363] on input "******" at bounding box center [717, 368] width 87 height 51
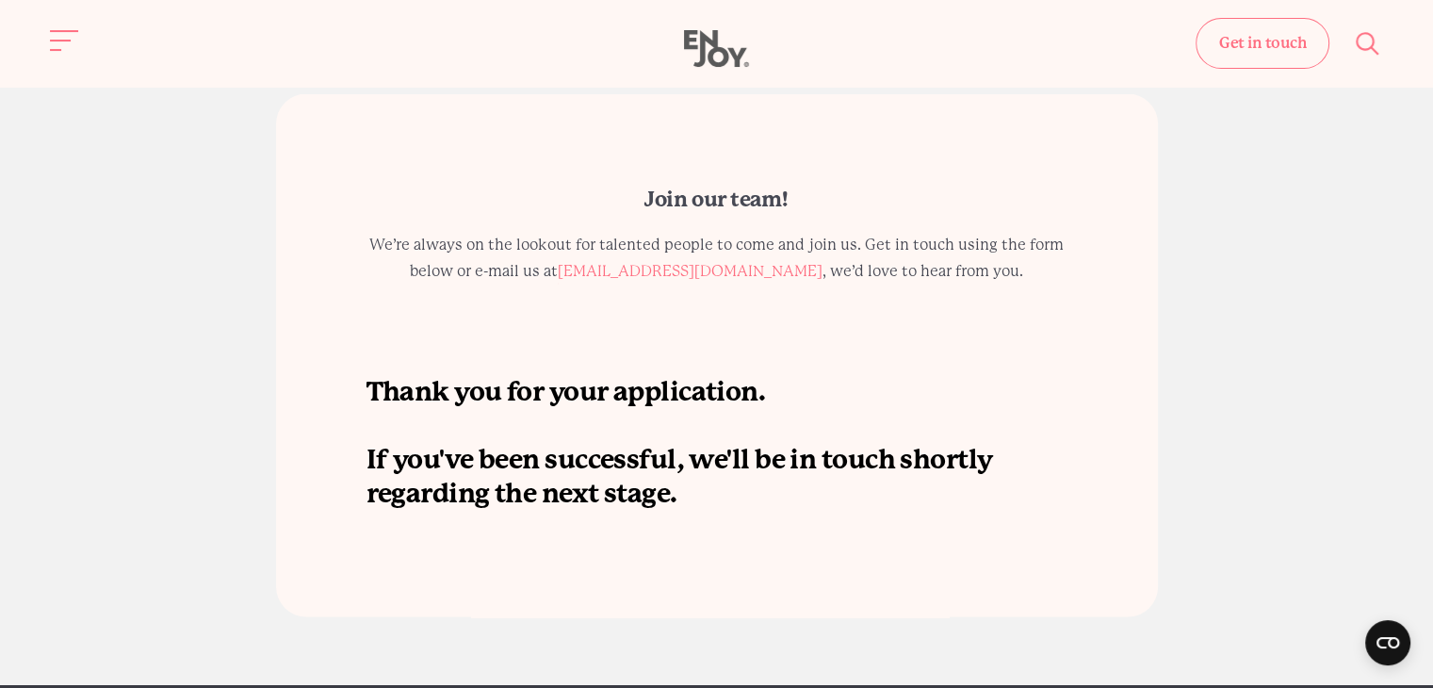
scroll to position [3649, 0]
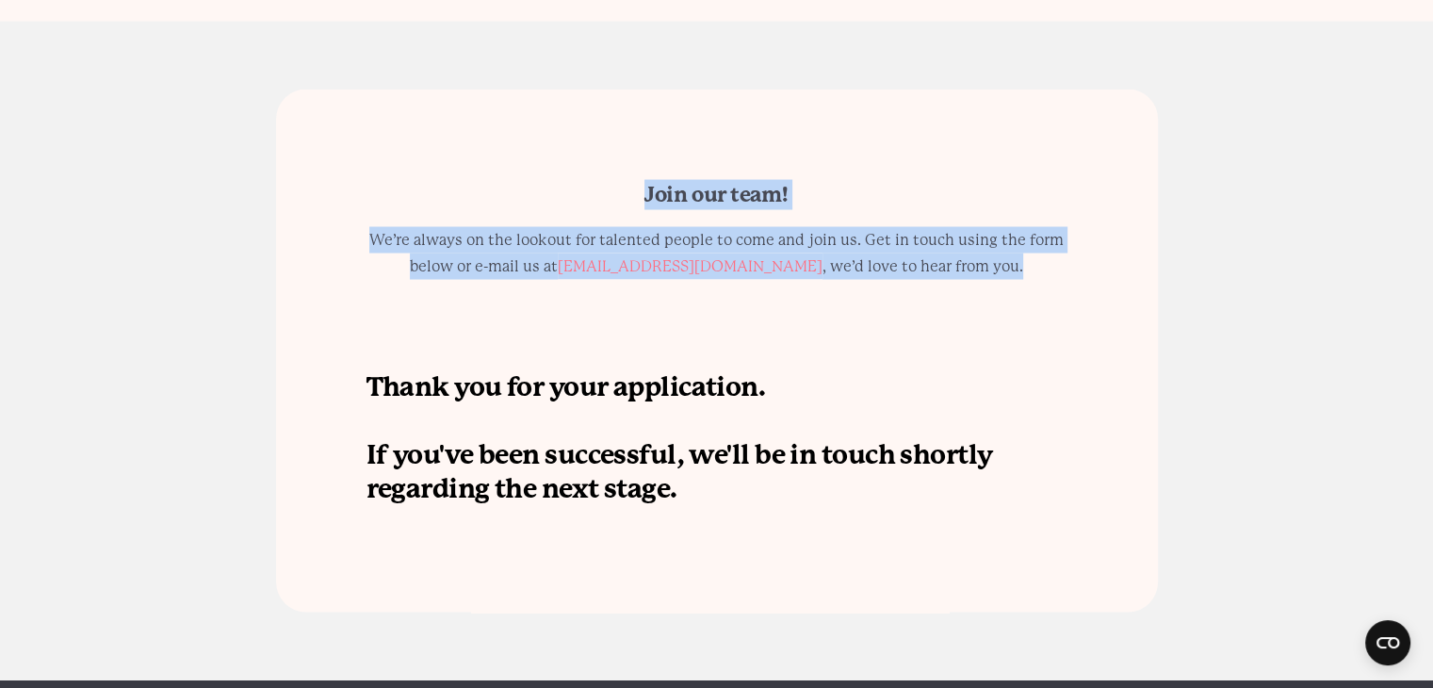
drag, startPoint x: 616, startPoint y: 172, endPoint x: 1033, endPoint y: 268, distance: 427.1
click at [1033, 268] on div "Join our team! We’re always on the lookout for talented people to come and join…" at bounding box center [717, 350] width 882 height 523
copy div "Join our team! We’re always on the lookout for talented people to come and join…"
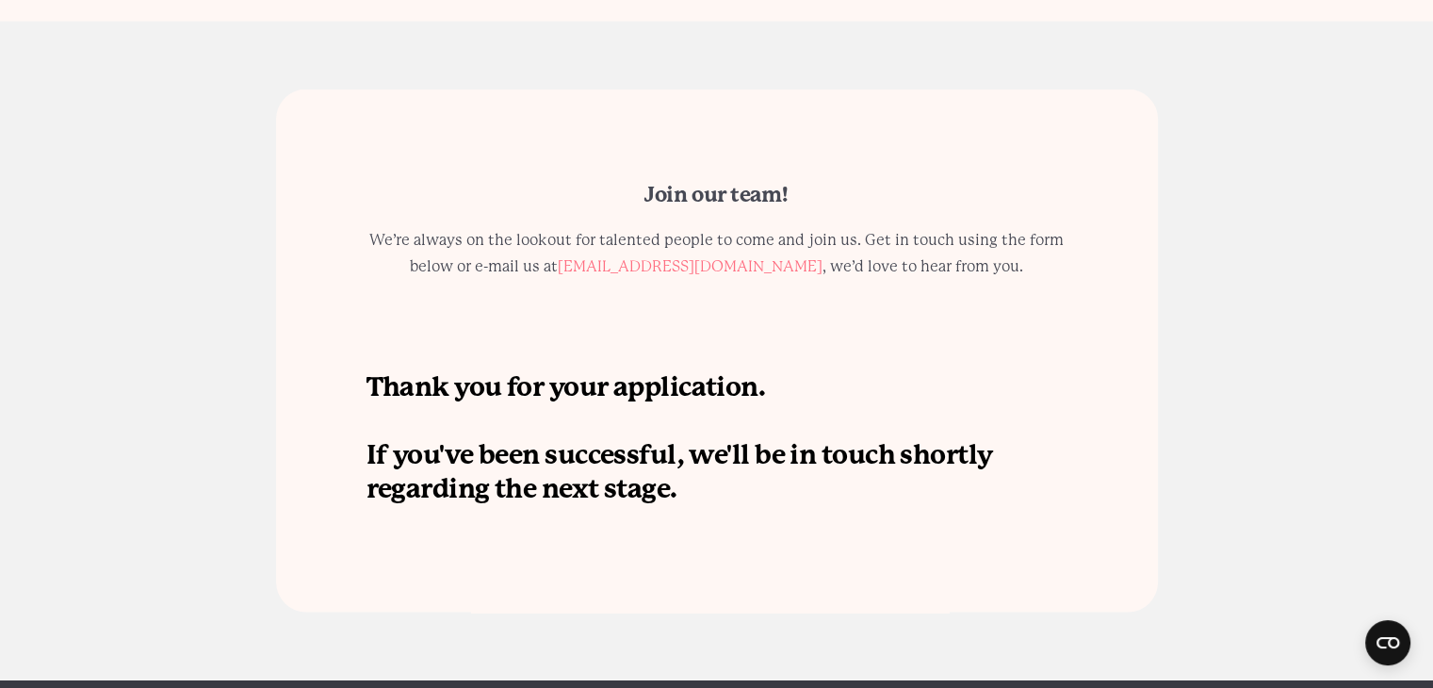
click at [871, 357] on div "Join our team! We’re always on the lookout for talented people to come and join…" at bounding box center [717, 350] width 882 height 523
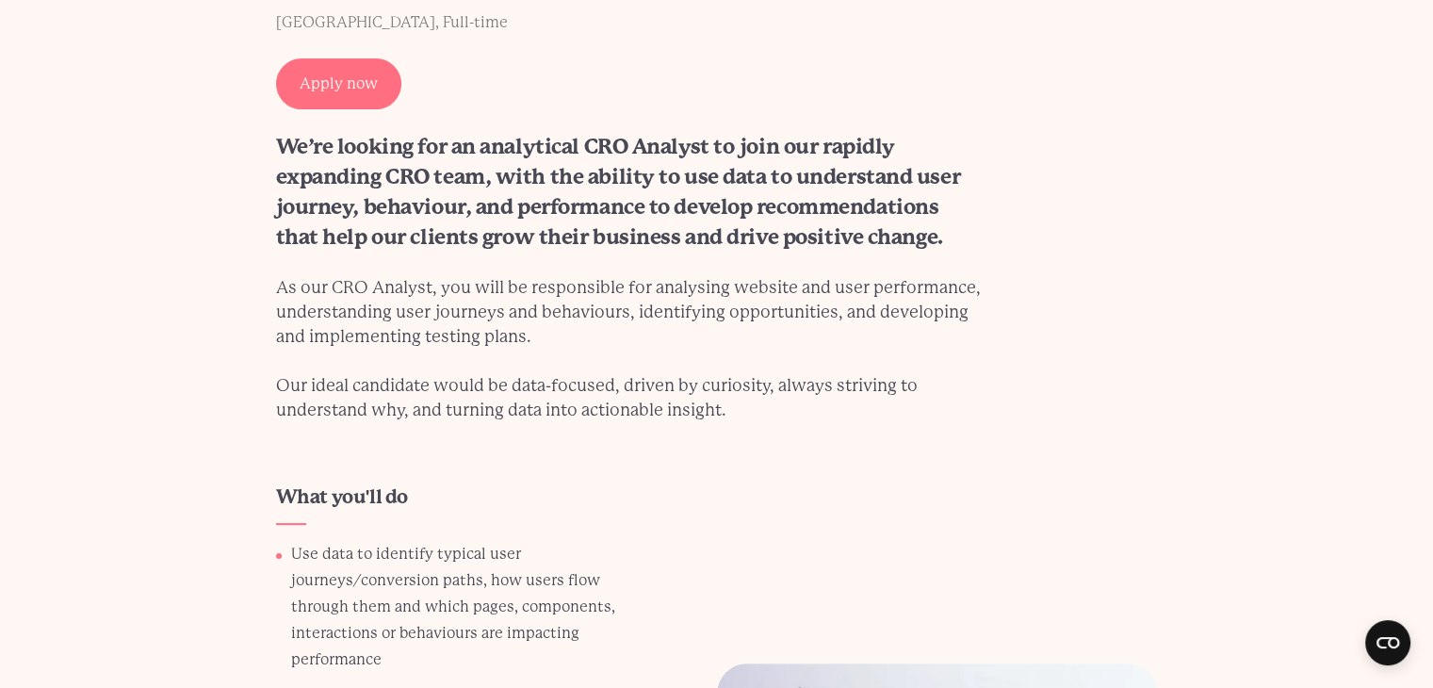
scroll to position [0, 0]
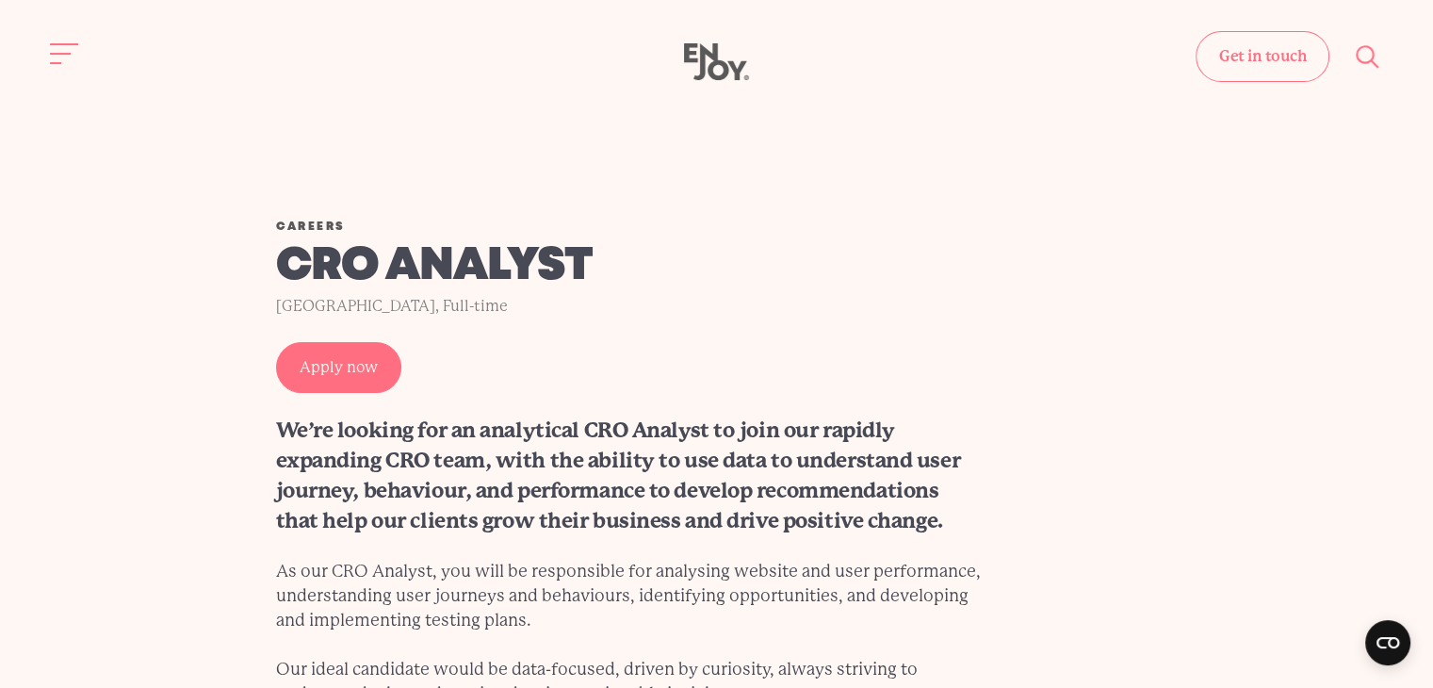
click at [821, 242] on h1 "CRO Analyst" at bounding box center [629, 266] width 706 height 53
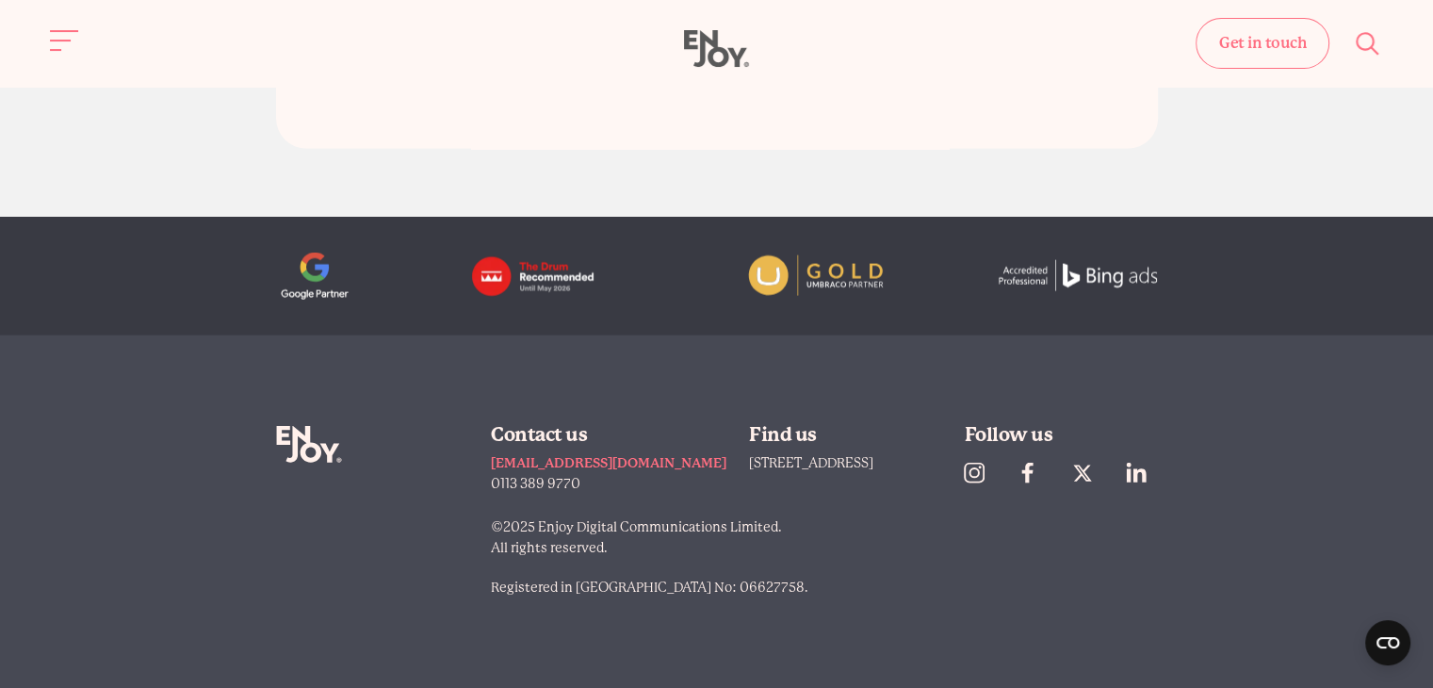
scroll to position [4112, 0]
